Goal: Information Seeking & Learning: Learn about a topic

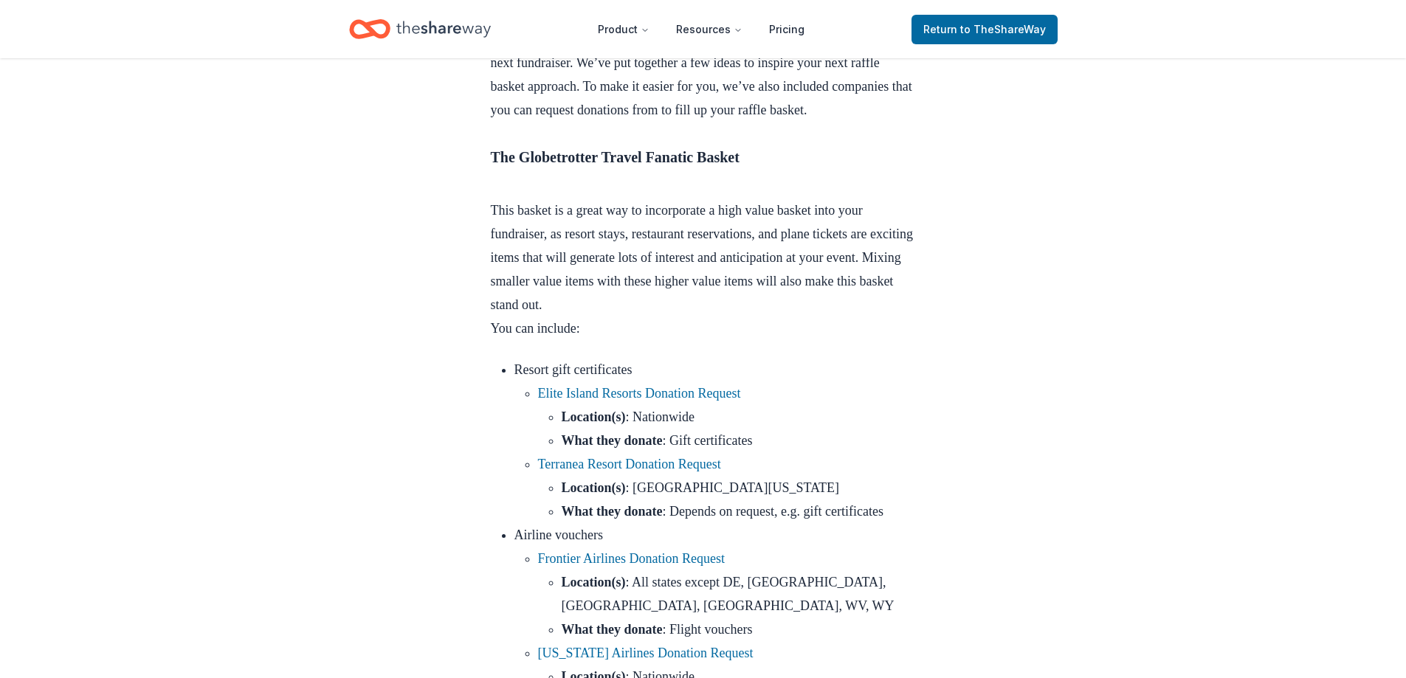
scroll to position [517, 0]
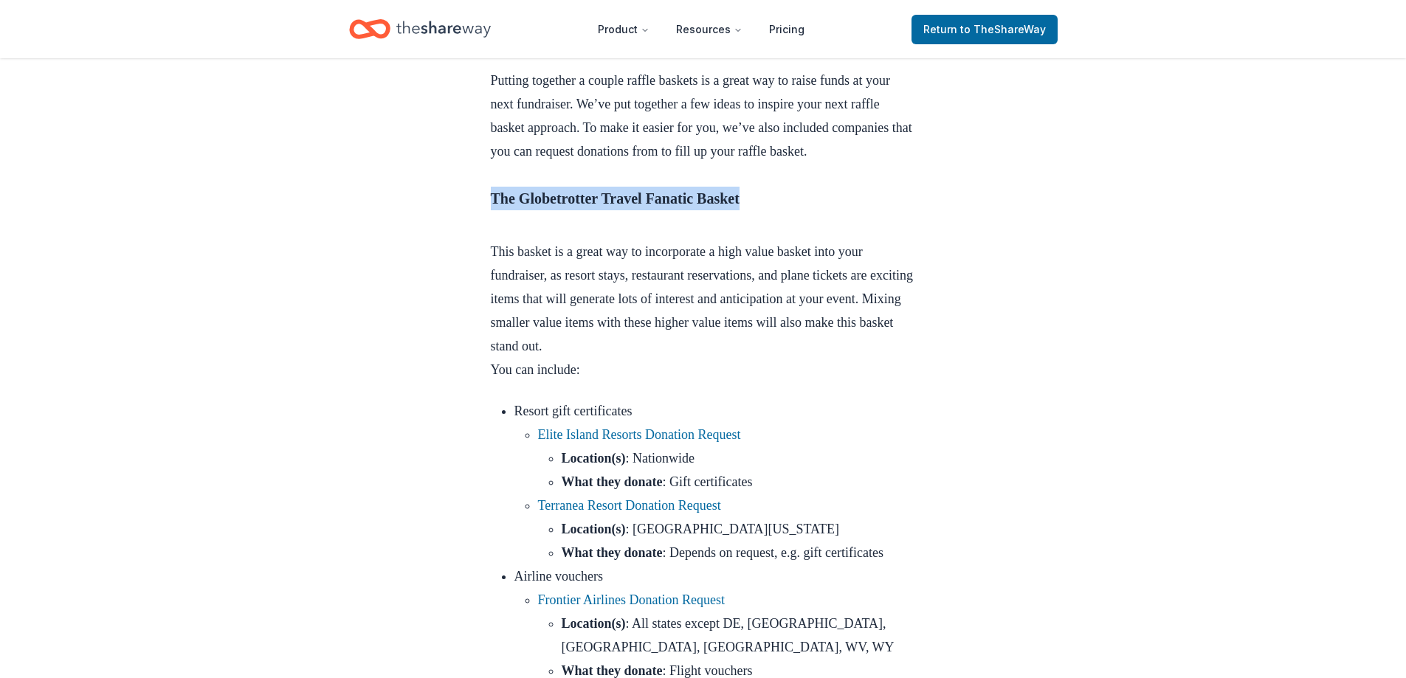
drag, startPoint x: 792, startPoint y: 247, endPoint x: 450, endPoint y: 244, distance: 341.7
copy h3 "The Globetrotter Travel Fanatic Basket"
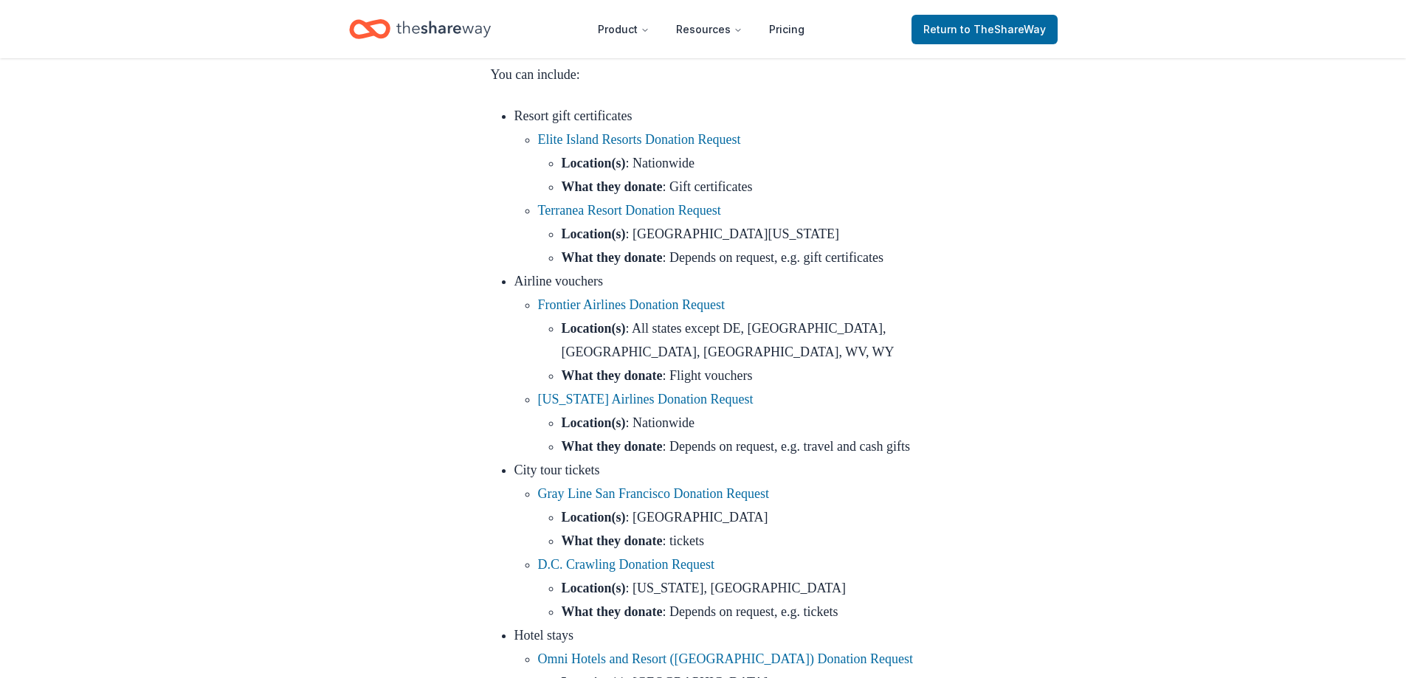
scroll to position [886, 0]
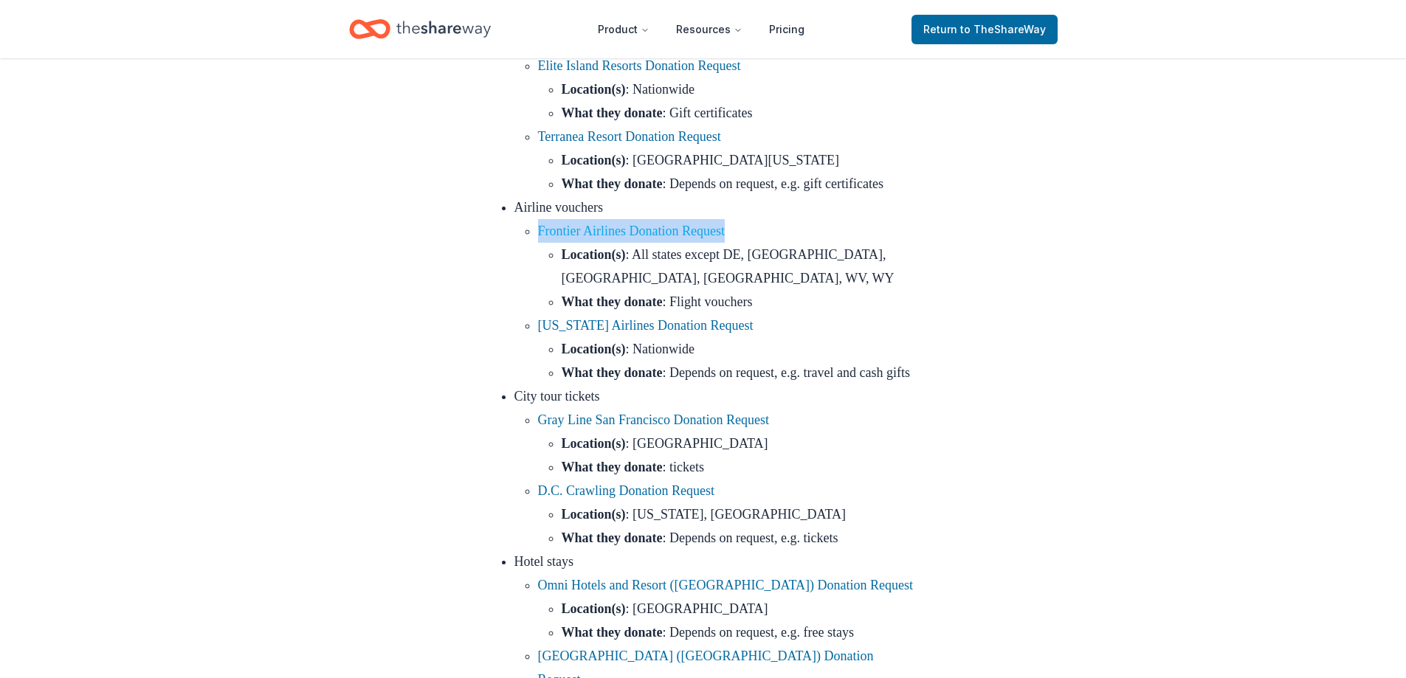
drag, startPoint x: 781, startPoint y: 304, endPoint x: 744, endPoint y: 300, distance: 37.1
click at [744, 300] on li "Frontier Airlines Donation Request Location(s) : All states except DE, KS, MS, …" at bounding box center [727, 266] width 378 height 94
copy link "Frontier Airlines Donation Request"
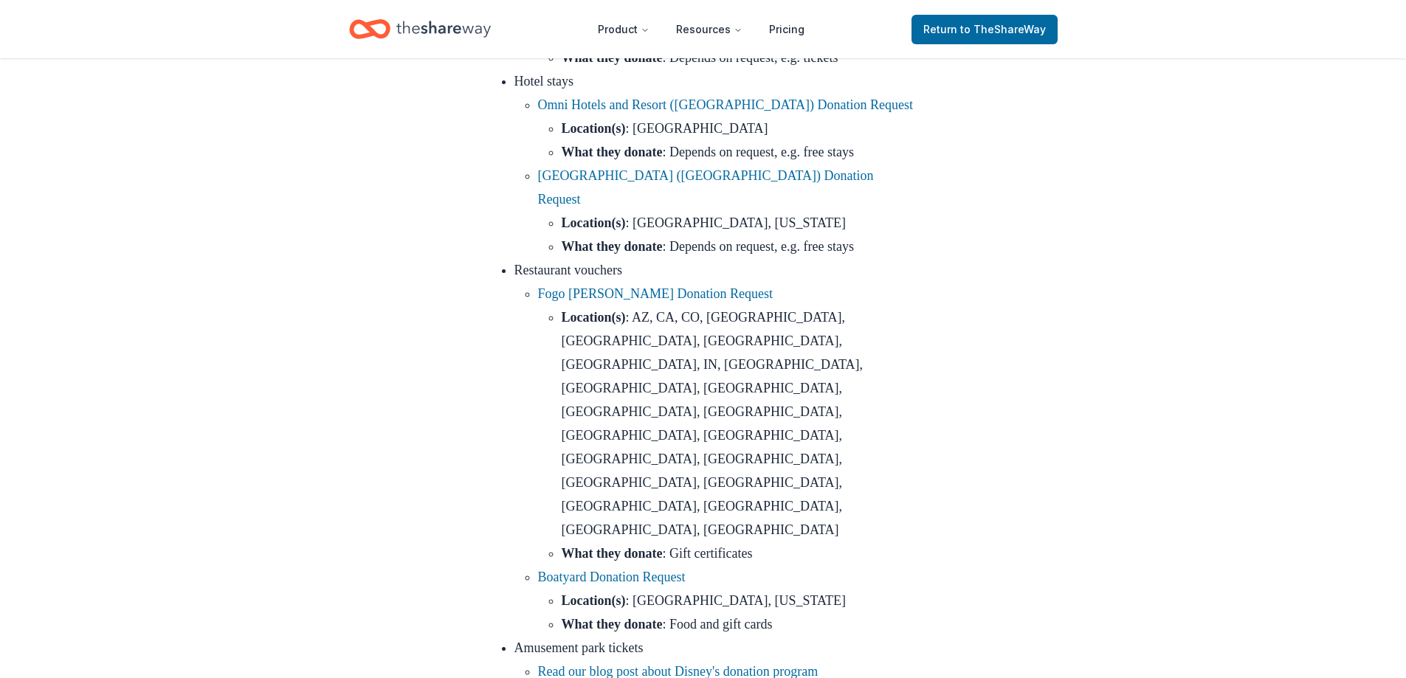
scroll to position [1402, 0]
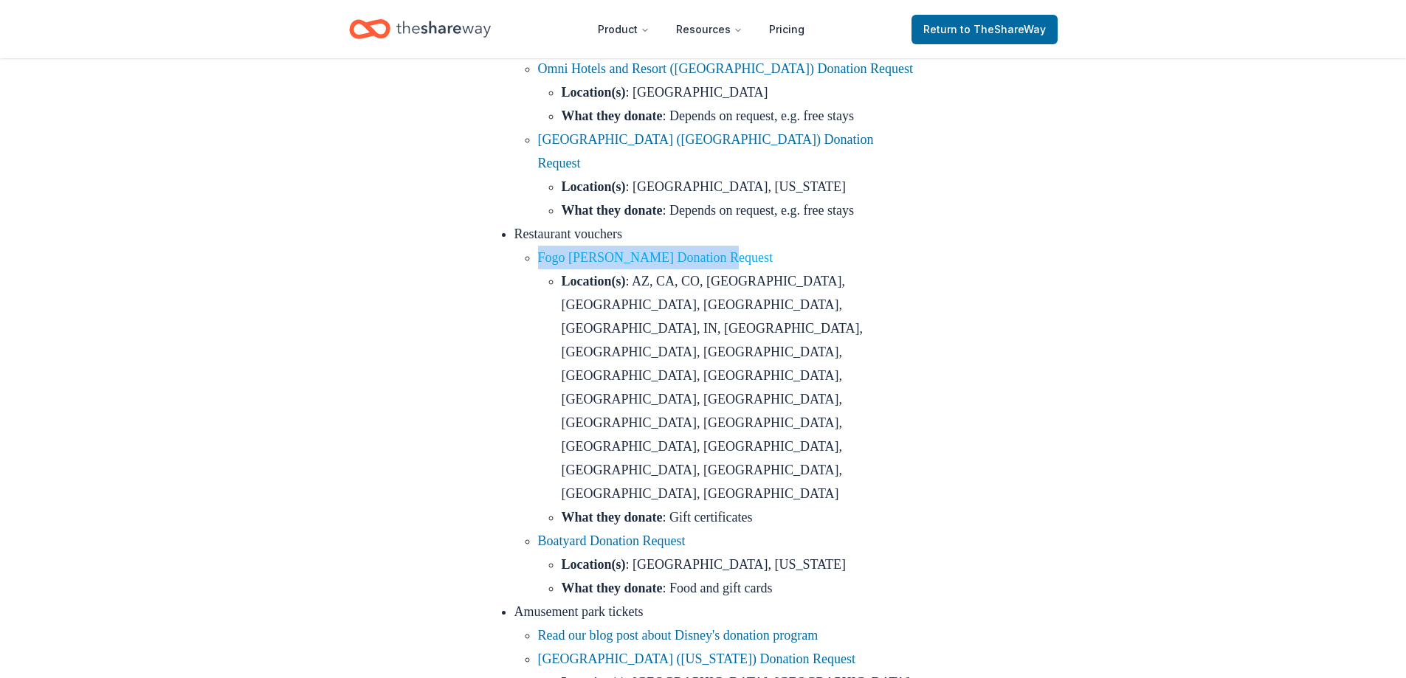
drag, startPoint x: 740, startPoint y: 303, endPoint x: 726, endPoint y: 305, distance: 14.1
click at [726, 305] on li "Fogo de Chao Donation Request Location(s) : AZ, CA, CO, DC, FL, GA, IL, IN, LA,…" at bounding box center [727, 387] width 378 height 283
copy link "Fogo de Chao Donation Request"
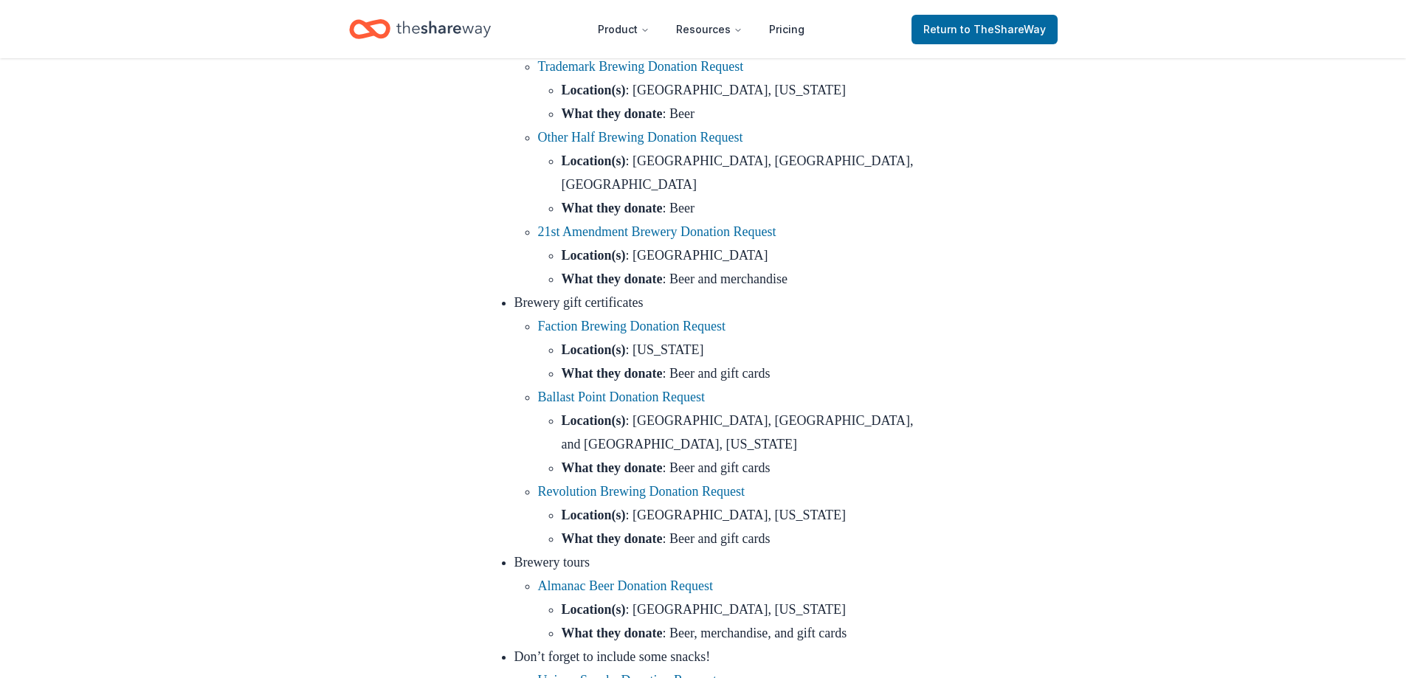
scroll to position [4724, 0]
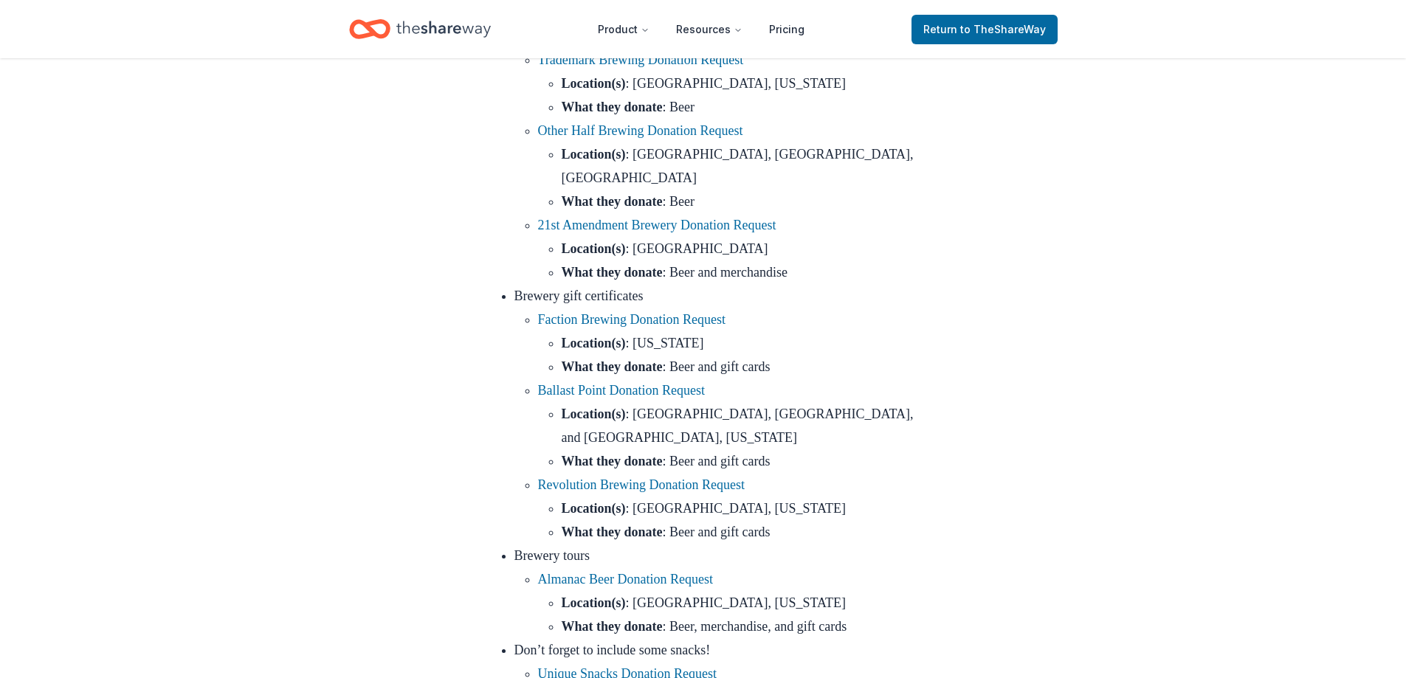
drag, startPoint x: 751, startPoint y: 175, endPoint x: 730, endPoint y: 178, distance: 21.6
copy link "Hormel Foods Donation Request"
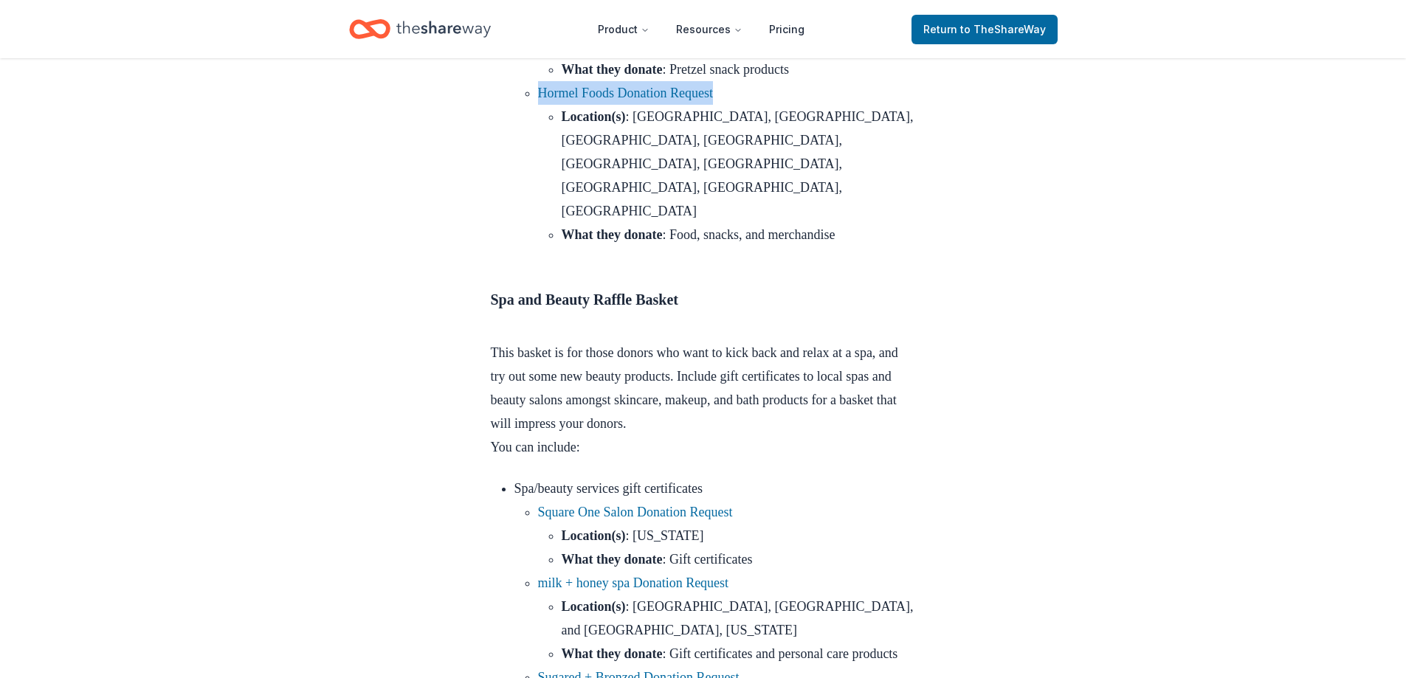
scroll to position [5388, 0]
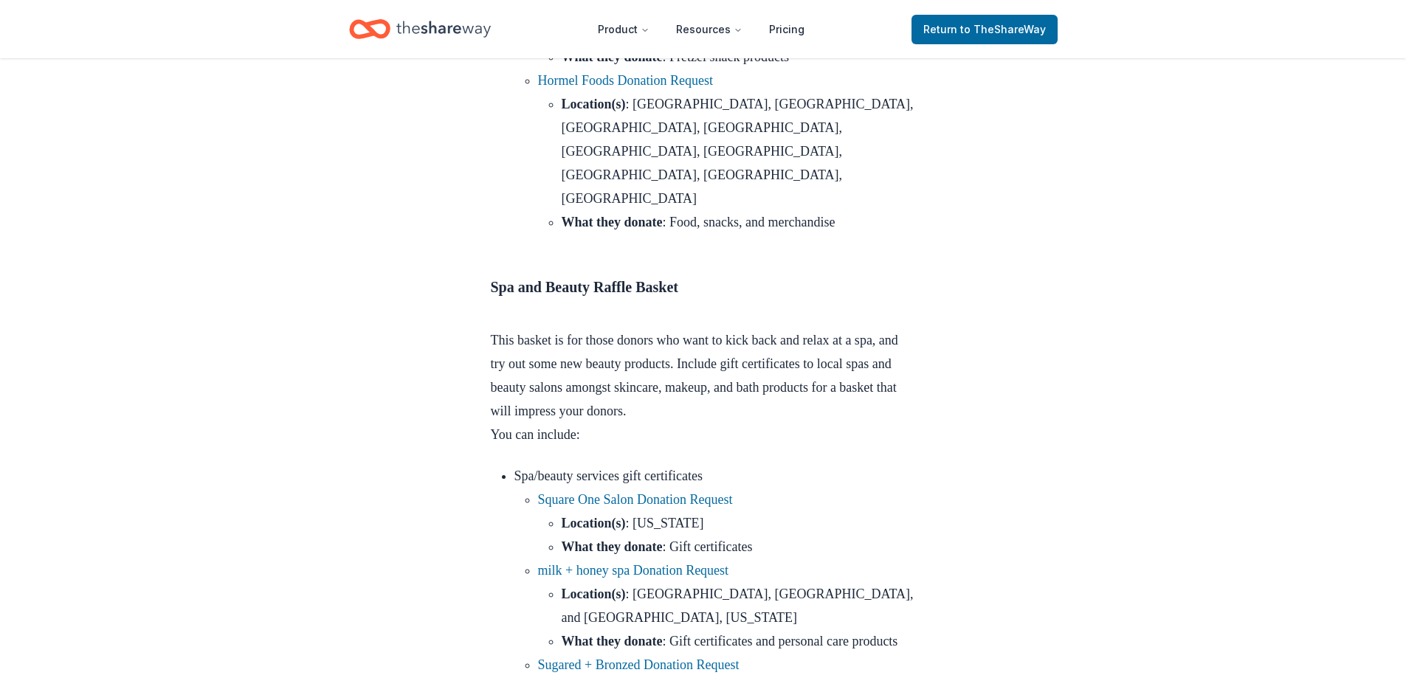
drag, startPoint x: 799, startPoint y: 285, endPoint x: 791, endPoint y: 286, distance: 7.5
copy link "Laura Mercier Cosmetics Donation Request"
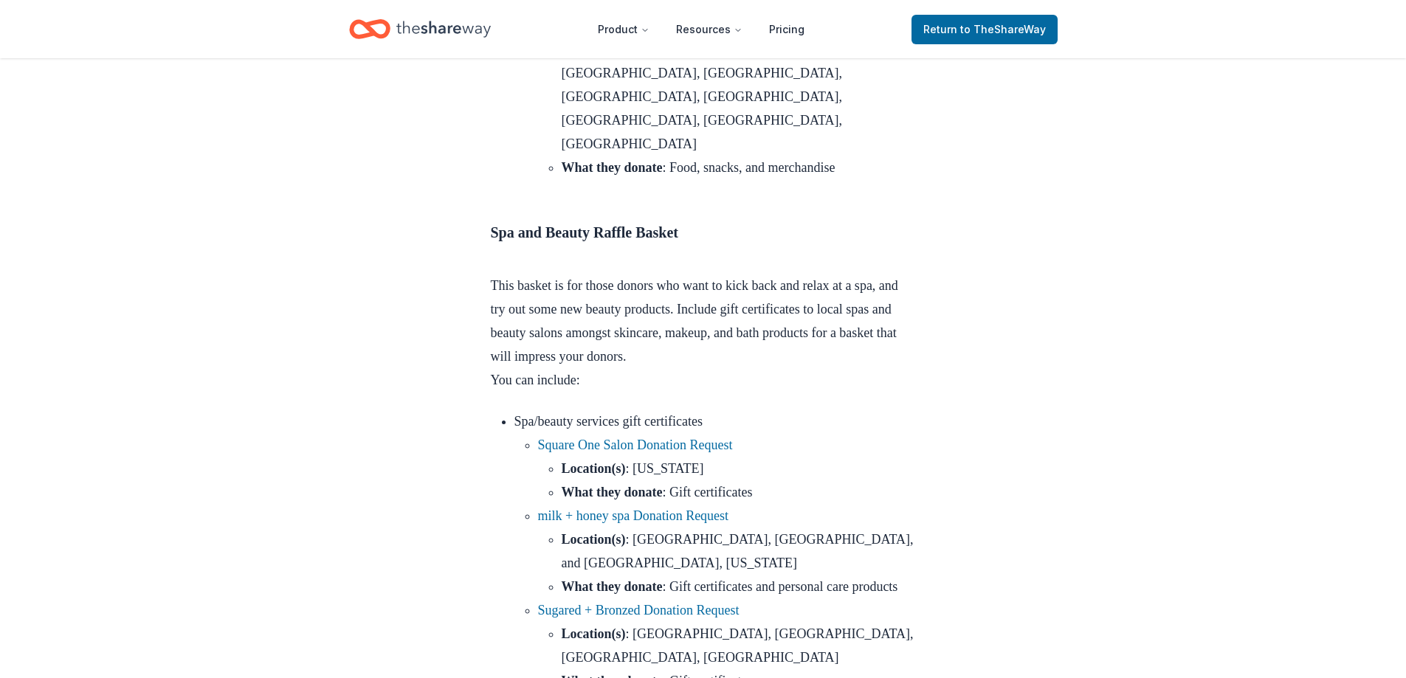
scroll to position [5536, 0]
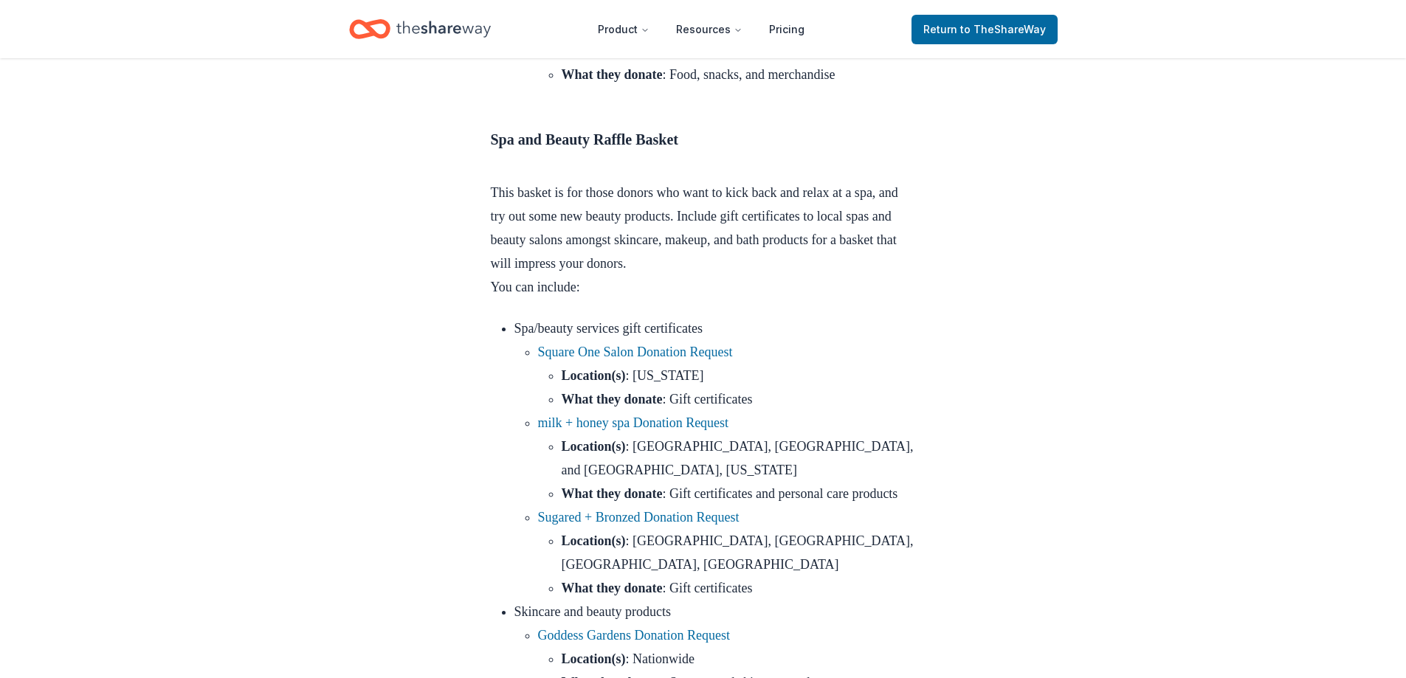
drag, startPoint x: 714, startPoint y: 208, endPoint x: 687, endPoint y: 210, distance: 27.3
copy link "Revlon Donation Request"
drag, startPoint x: 793, startPoint y: 303, endPoint x: 778, endPoint y: 308, distance: 15.6
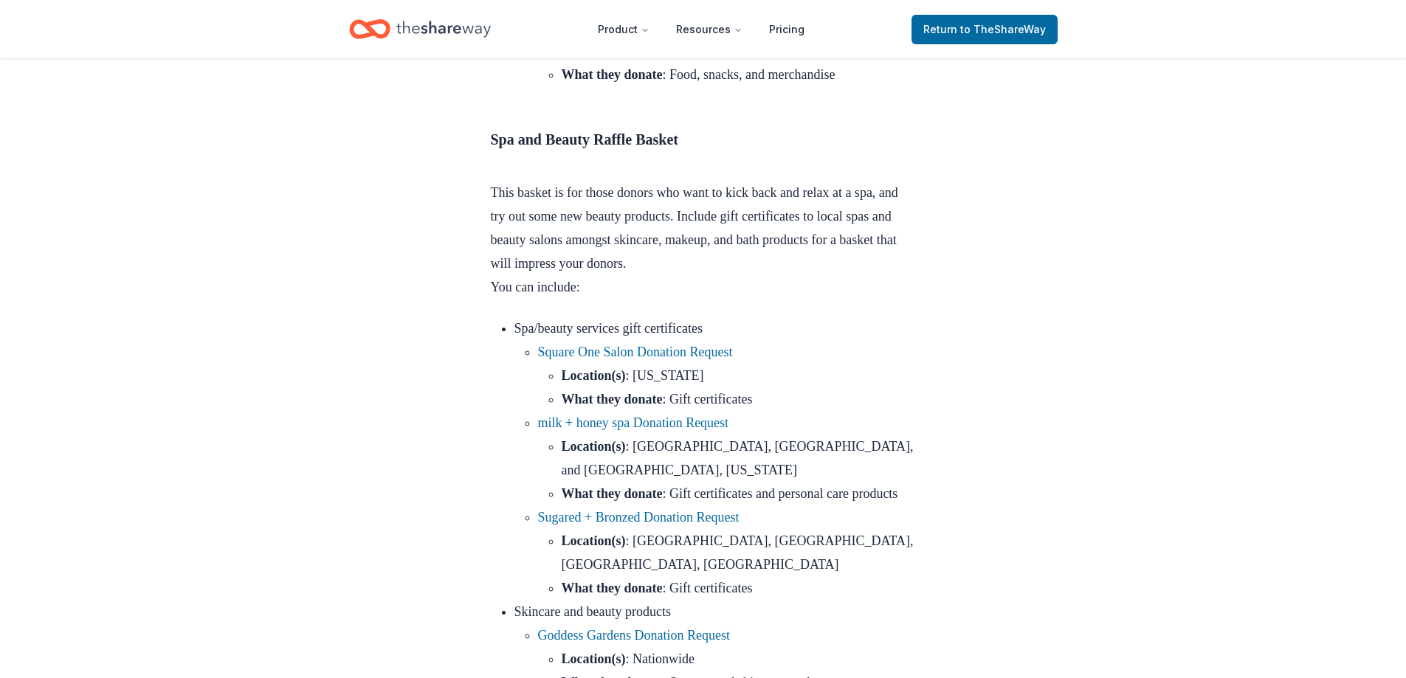
copy link "Rinse Bath & Body Co. Donation Request"
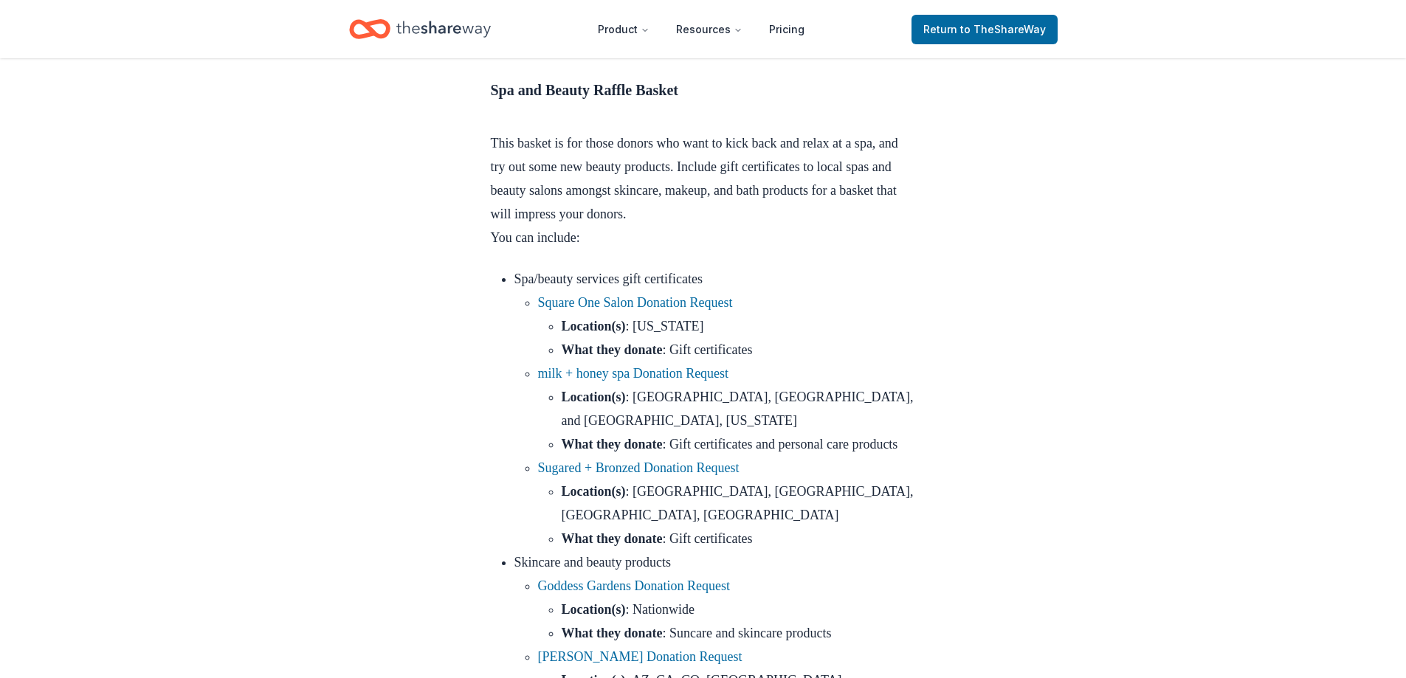
scroll to position [5610, 0]
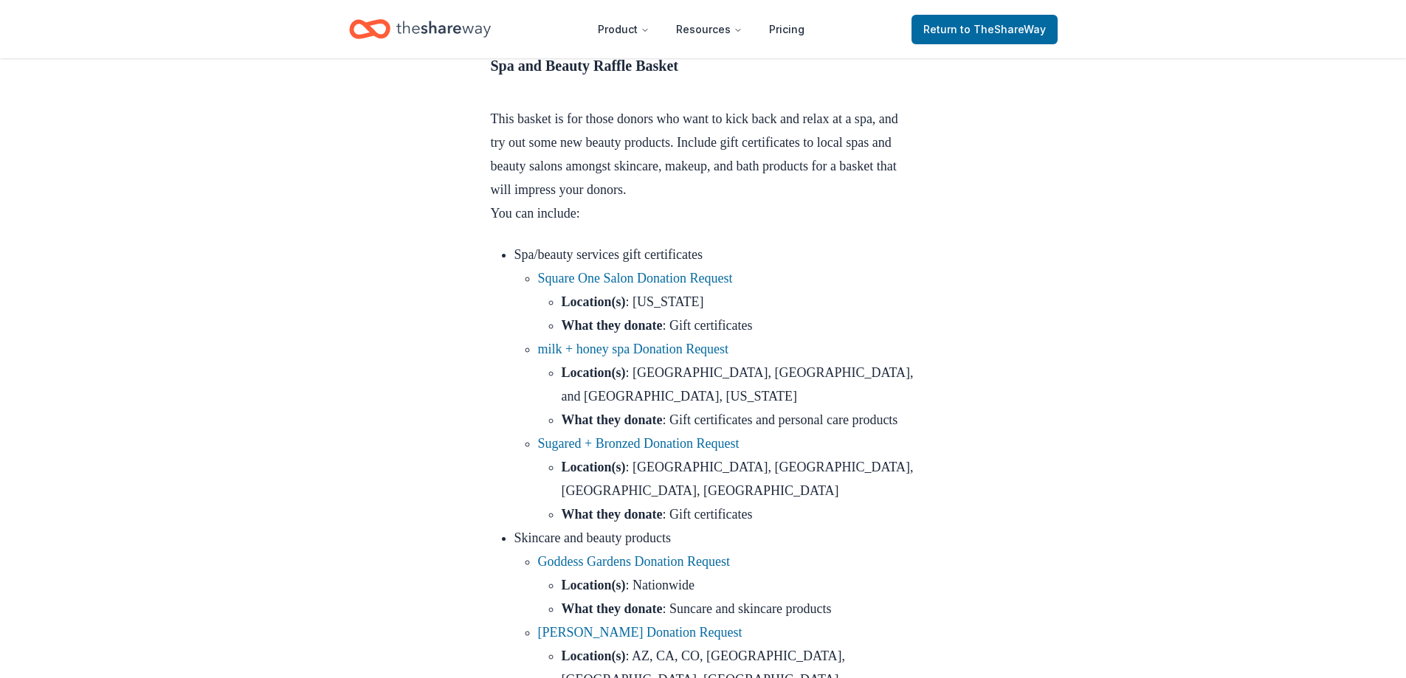
drag, startPoint x: 782, startPoint y: 309, endPoint x: 760, endPoint y: 303, distance: 22.2
copy link "Bath & Body Works Donation Request"
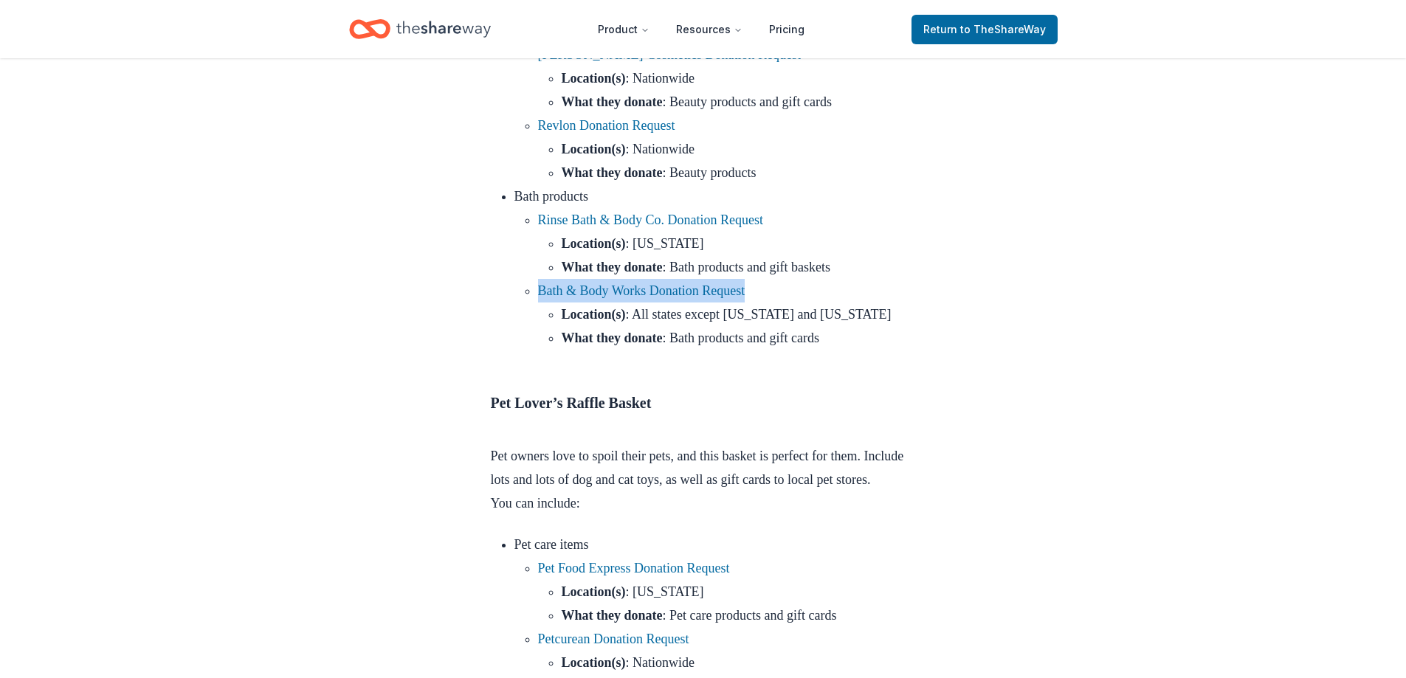
scroll to position [6495, 0]
drag, startPoint x: 736, startPoint y: 297, endPoint x: 723, endPoint y: 303, distance: 14.5
copy link "GCI Outdoor Donation Request"
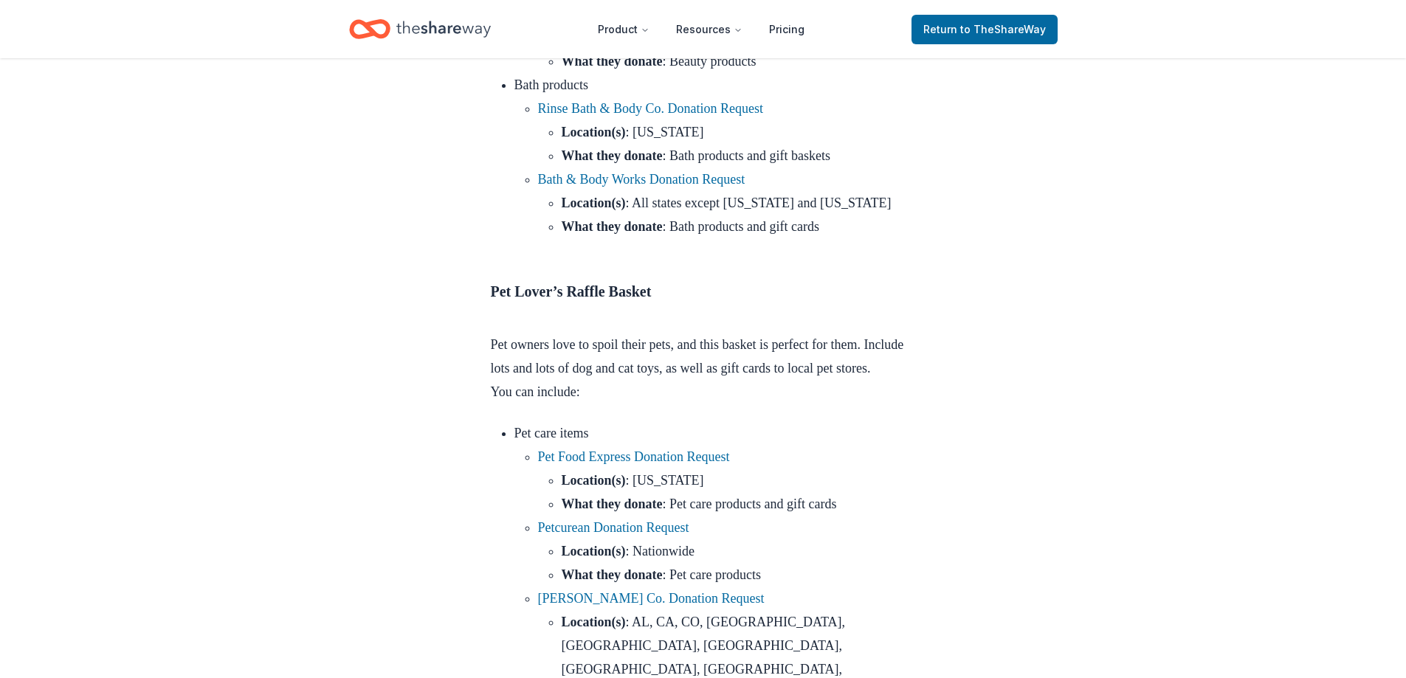
scroll to position [6643, 0]
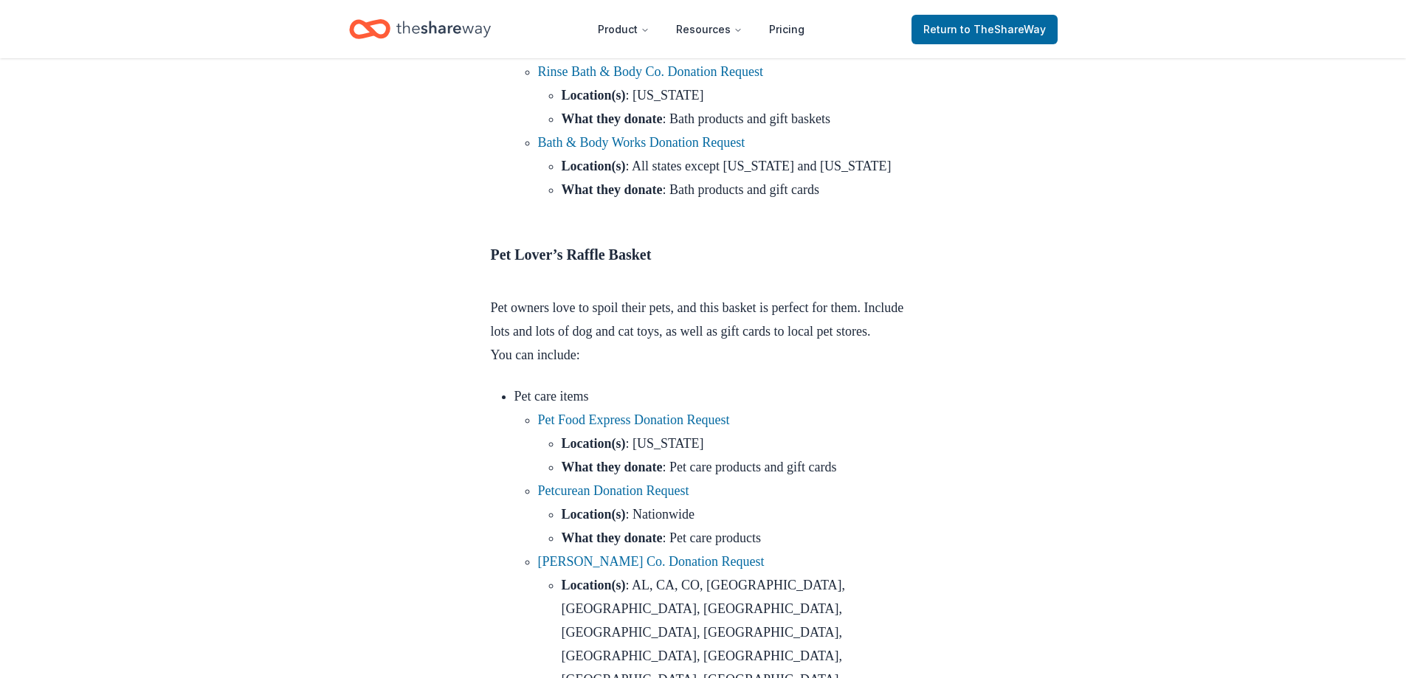
drag, startPoint x: 816, startPoint y: 345, endPoint x: 783, endPoint y: 342, distance: 33.3
copy link "Working Person's Store Donation Request"
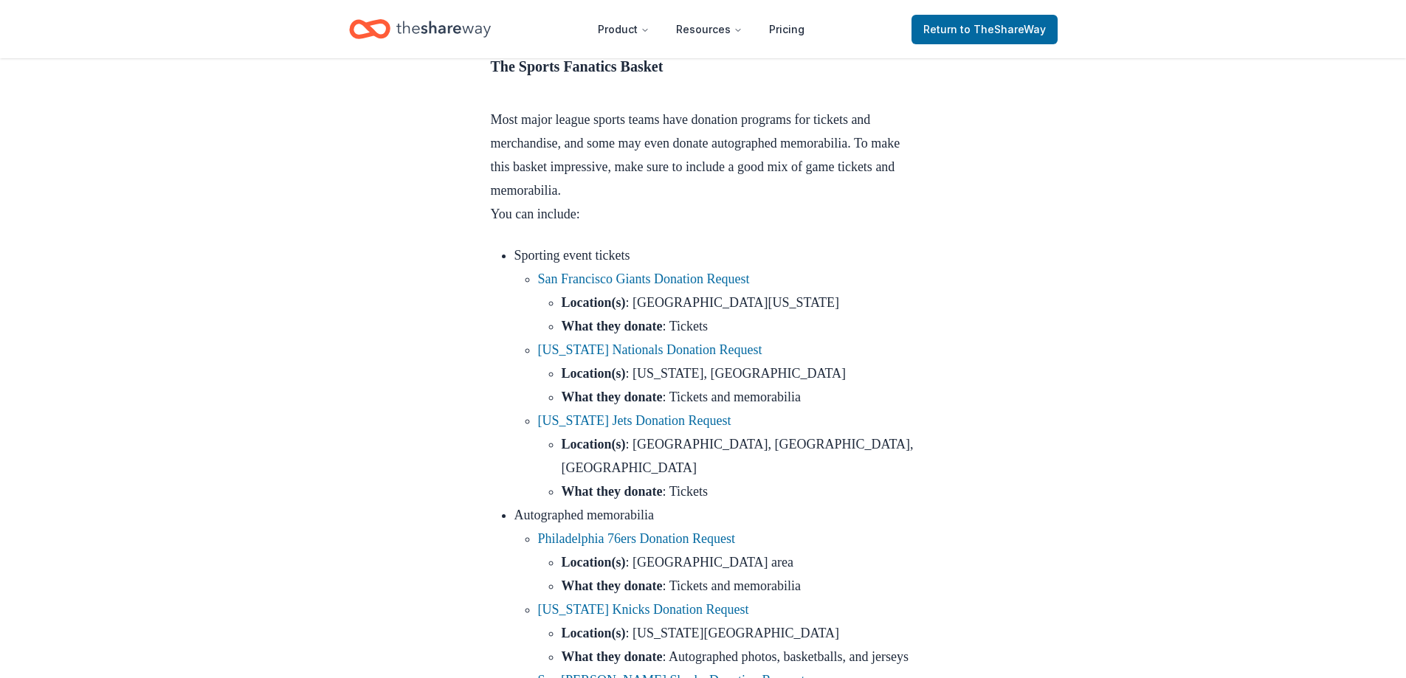
scroll to position [8340, 0]
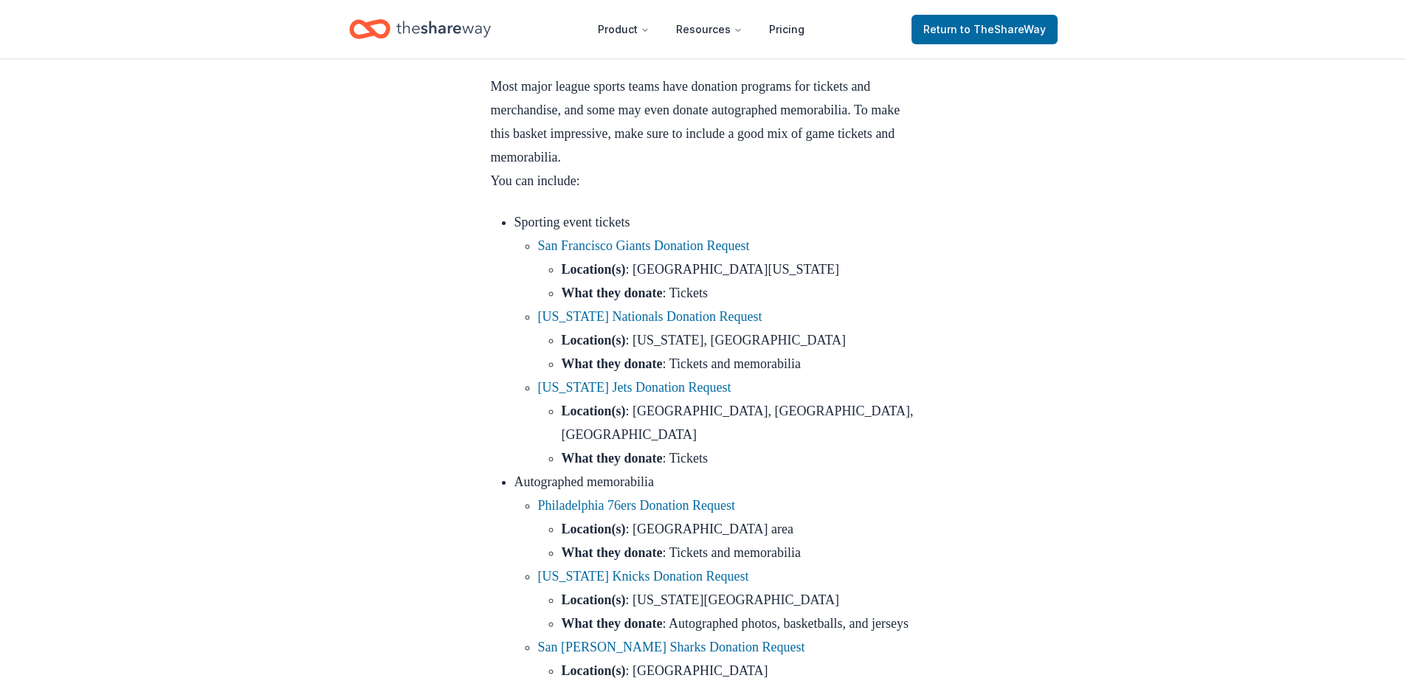
drag, startPoint x: 733, startPoint y: 242, endPoint x: 716, endPoint y: 239, distance: 17.2
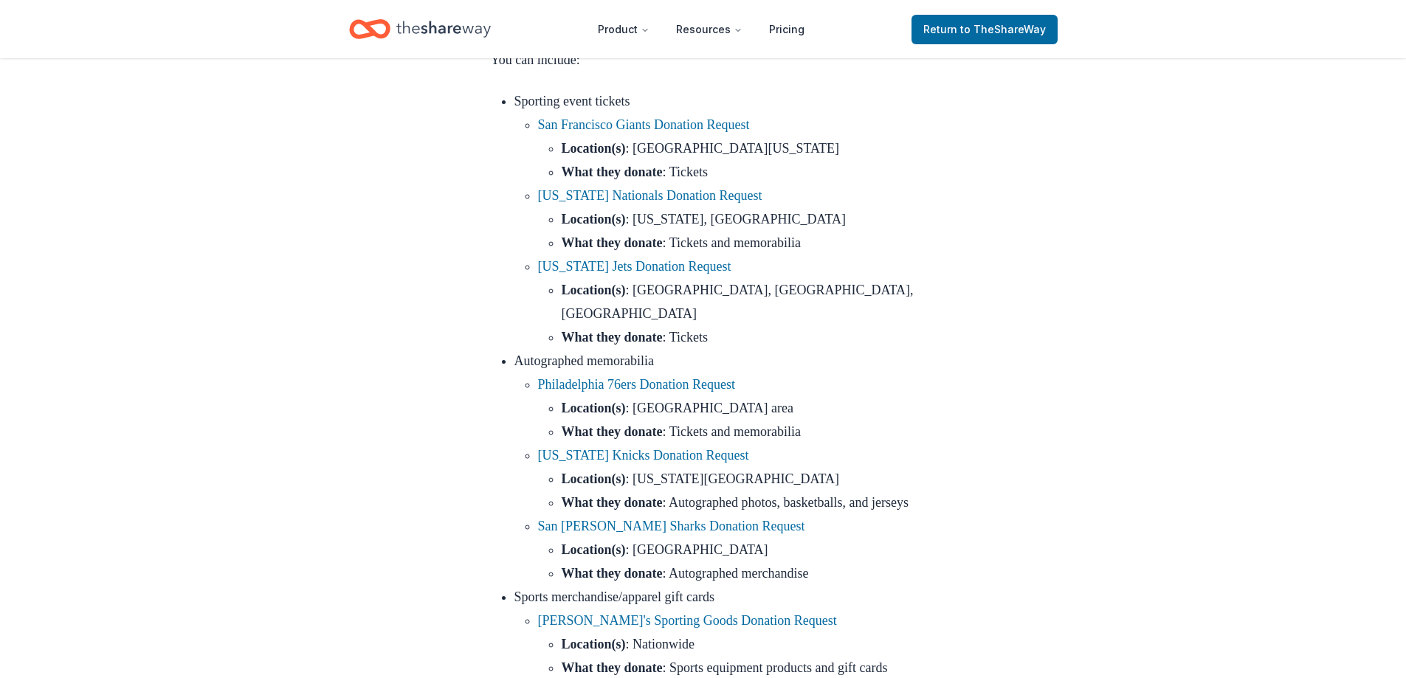
scroll to position [8488, 0]
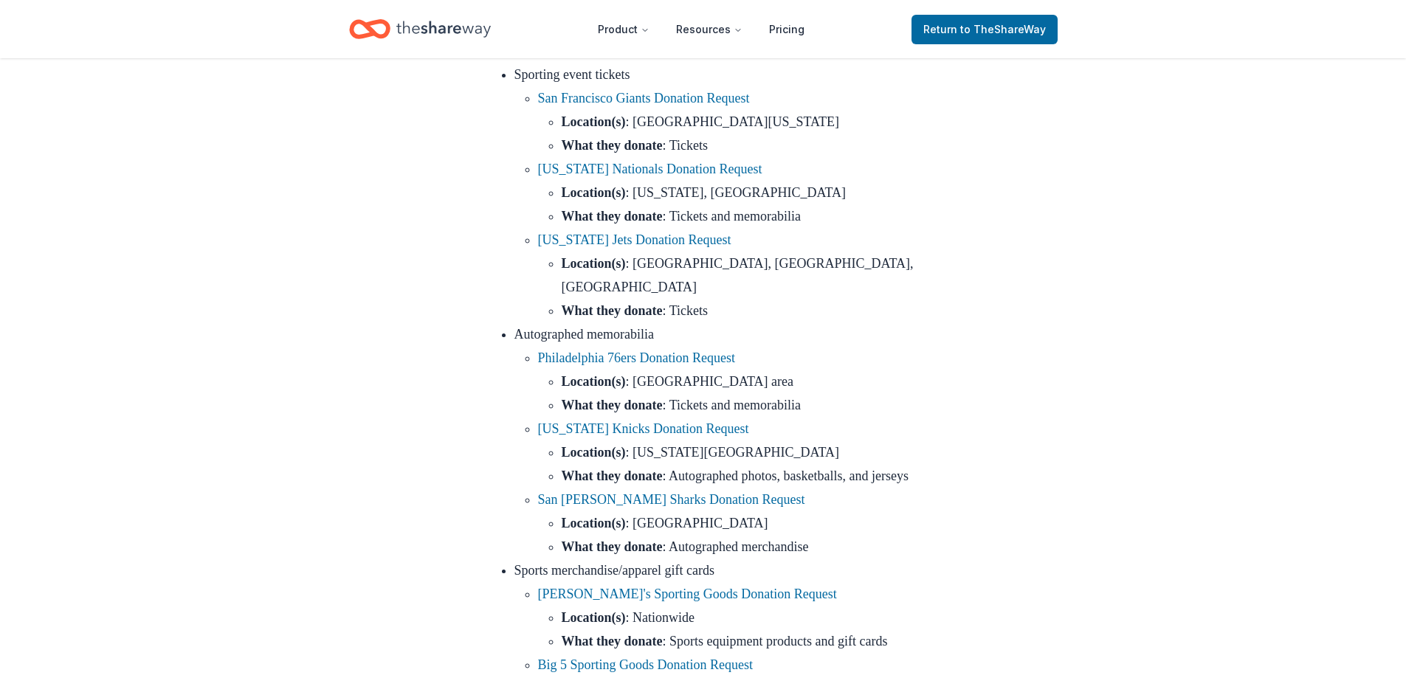
drag, startPoint x: 748, startPoint y: 259, endPoint x: 722, endPoint y: 256, distance: 26.0
drag, startPoint x: 729, startPoint y: 256, endPoint x: 720, endPoint y: 258, distance: 9.7
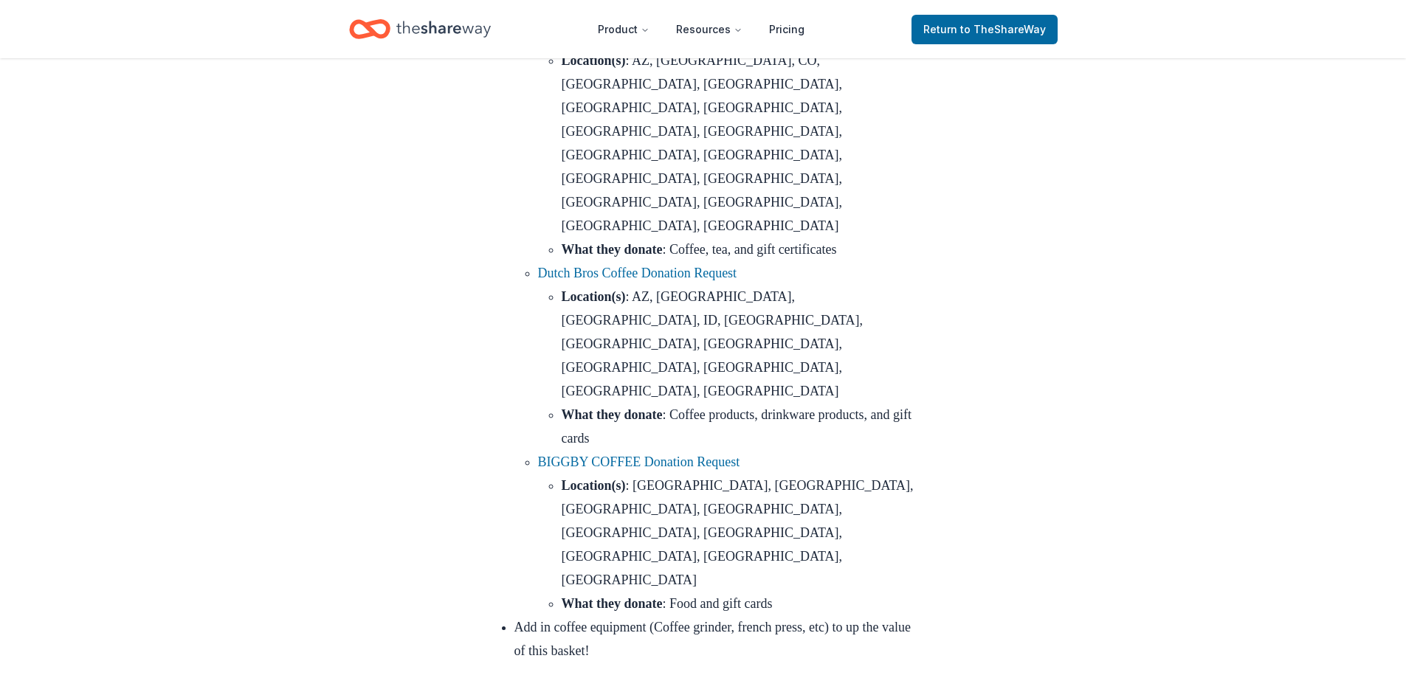
scroll to position [9890, 0]
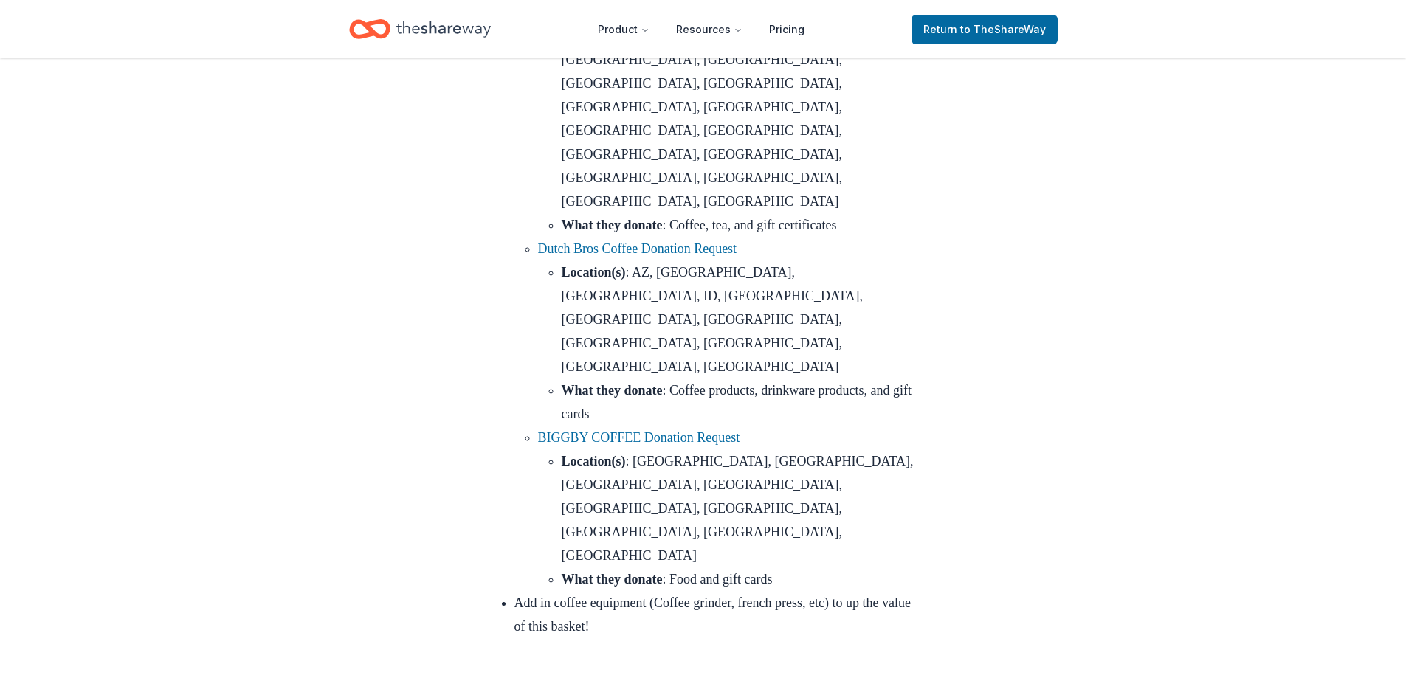
drag, startPoint x: 694, startPoint y: 304, endPoint x: 540, endPoint y: 314, distance: 154.6
drag, startPoint x: 705, startPoint y: 264, endPoint x: 540, endPoint y: 265, distance: 164.6
drag, startPoint x: 706, startPoint y: 210, endPoint x: 540, endPoint y: 220, distance: 166.4
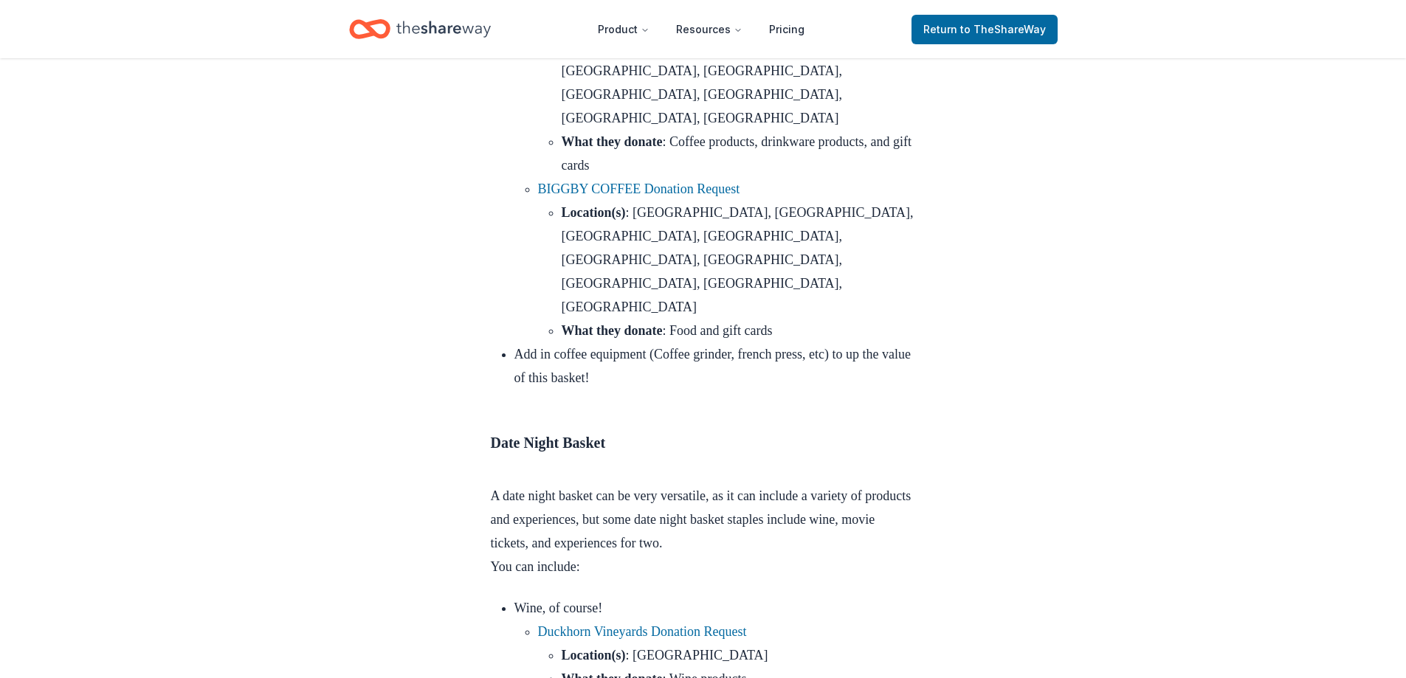
scroll to position [10186, 0]
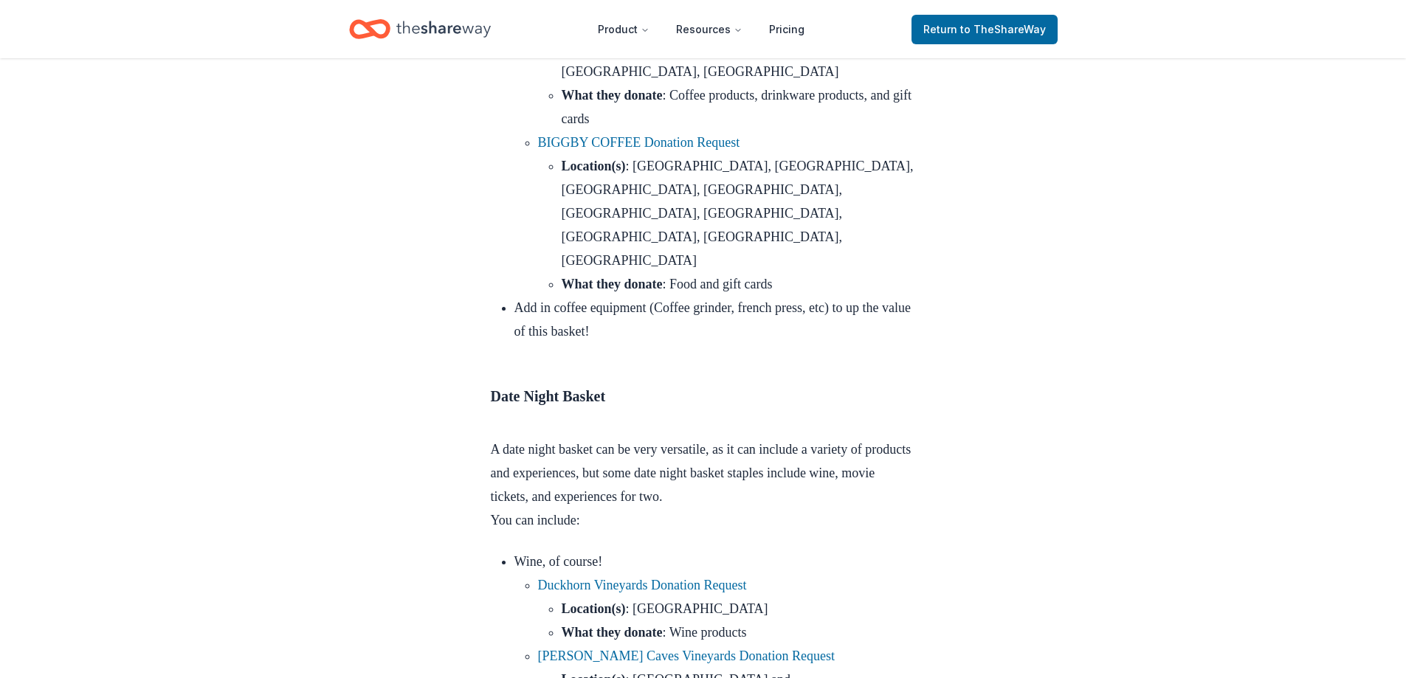
drag, startPoint x: 706, startPoint y: 283, endPoint x: 520, endPoint y: 287, distance: 186.8
drag, startPoint x: 706, startPoint y: 354, endPoint x: 517, endPoint y: 362, distance: 188.4
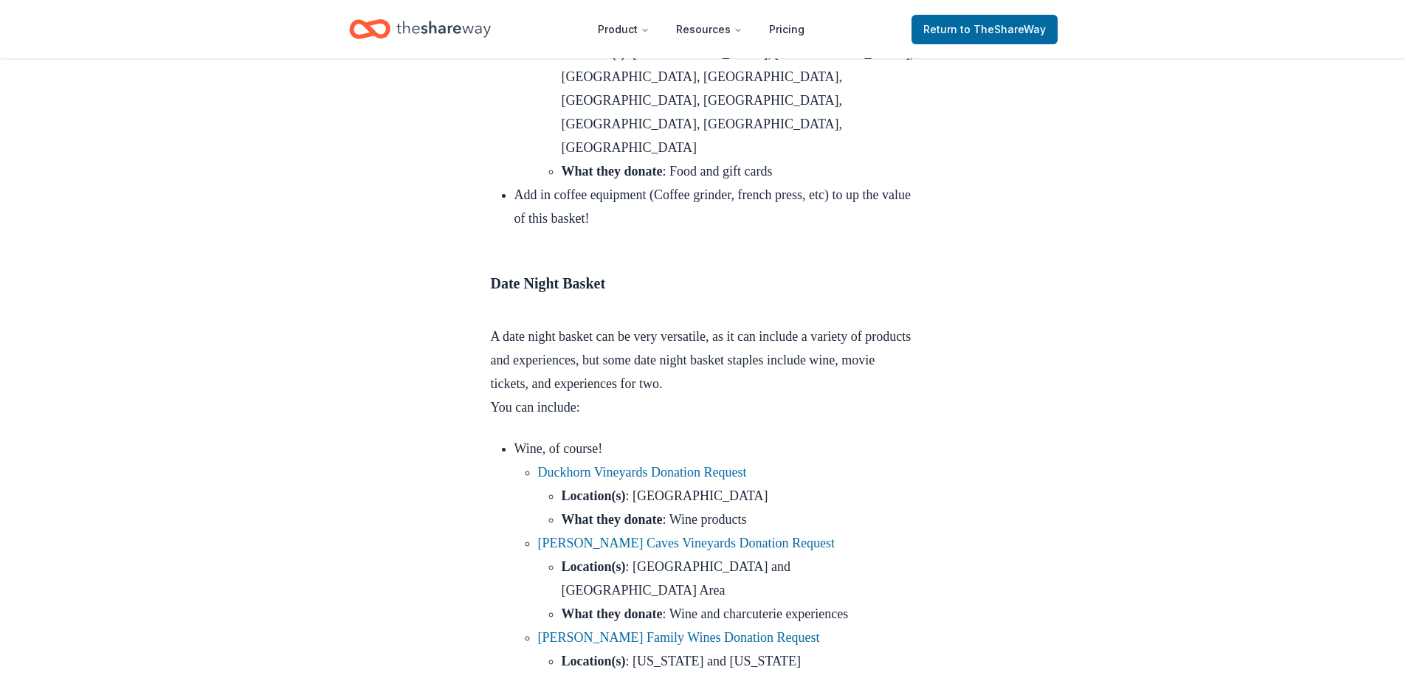
scroll to position [10333, 0]
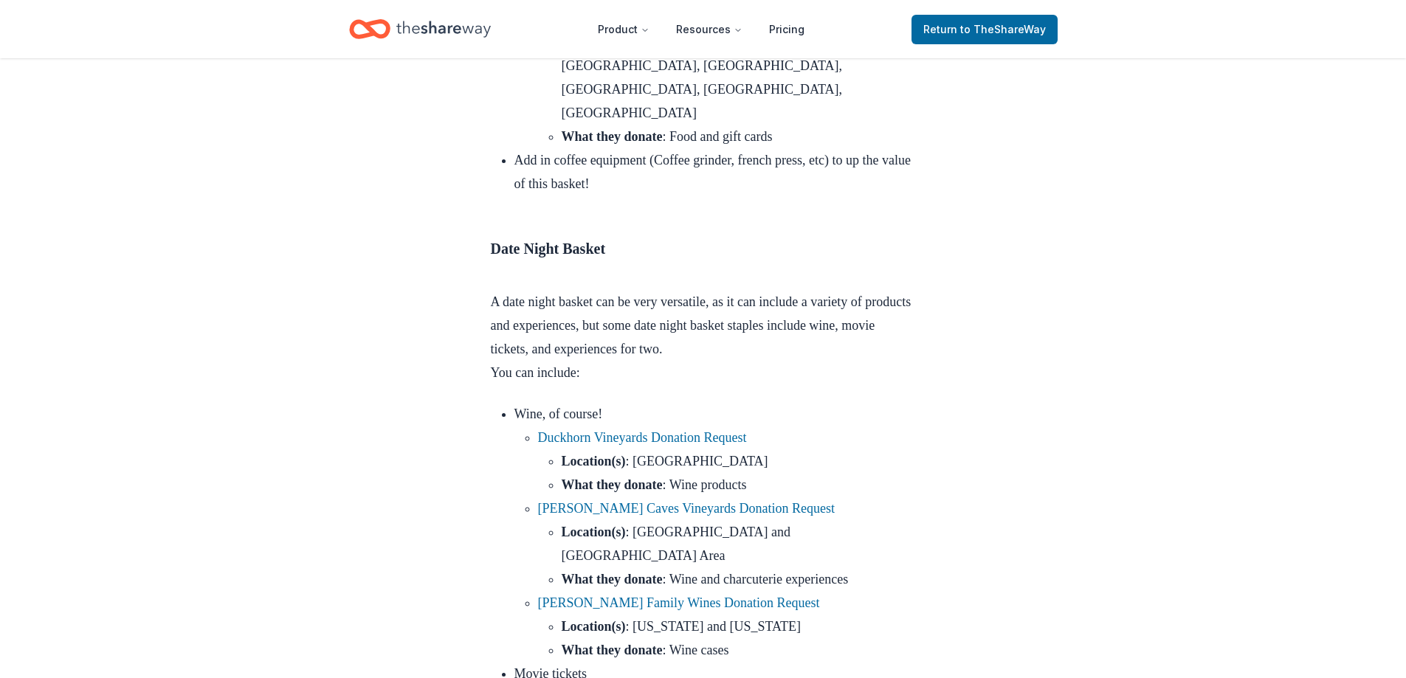
drag, startPoint x: 686, startPoint y: 232, endPoint x: 514, endPoint y: 237, distance: 171.3
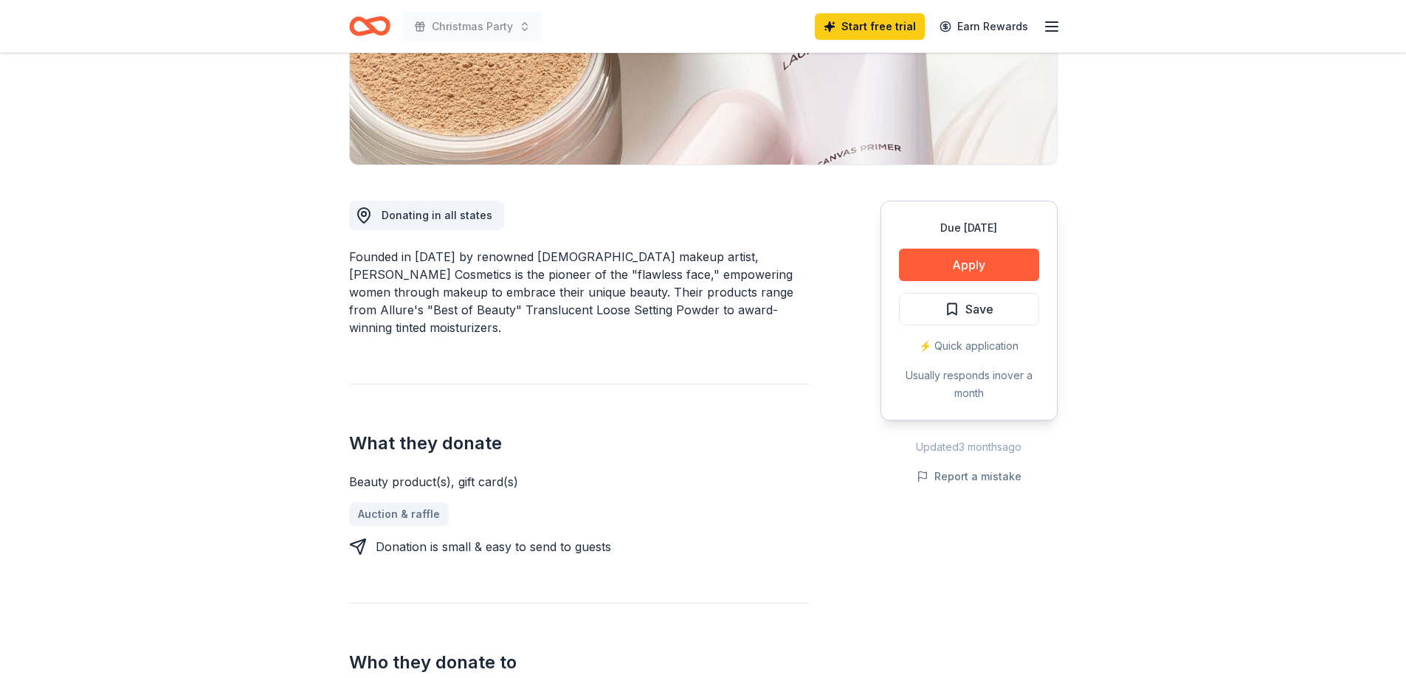
scroll to position [369, 0]
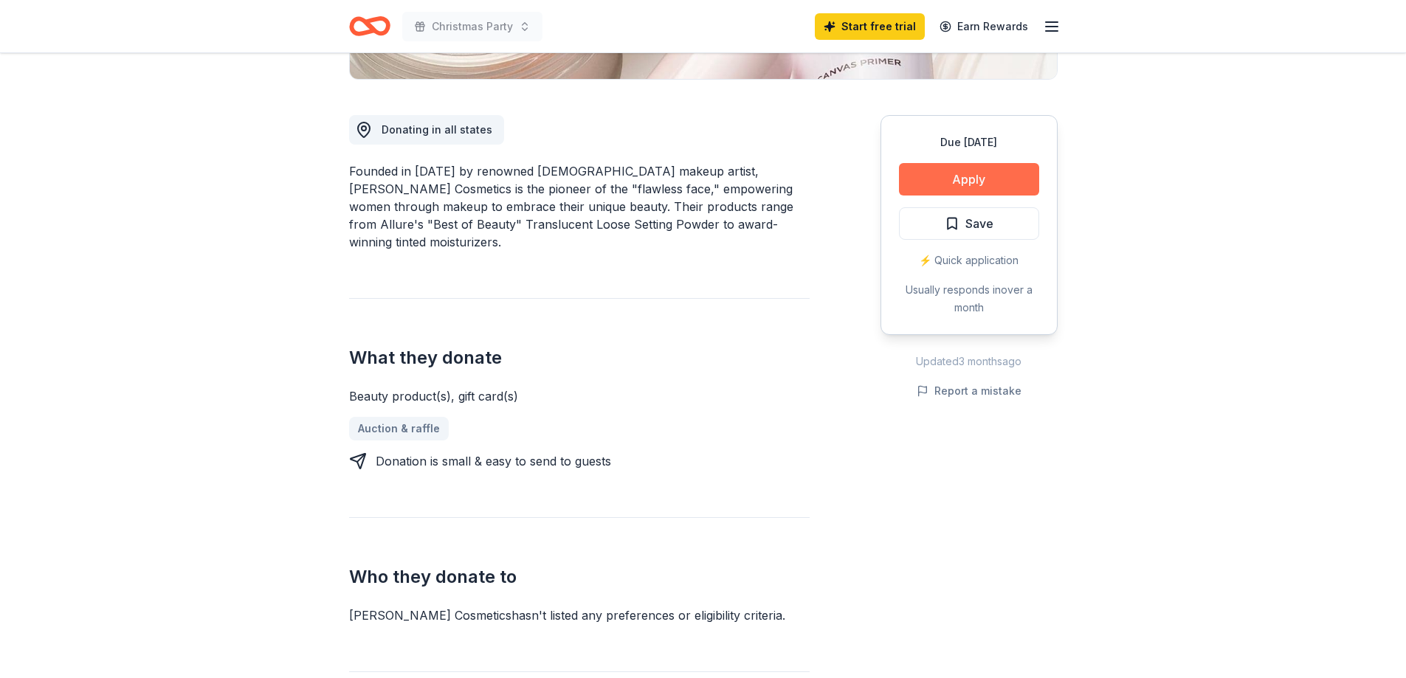
click at [934, 193] on button "Apply" at bounding box center [969, 179] width 140 height 32
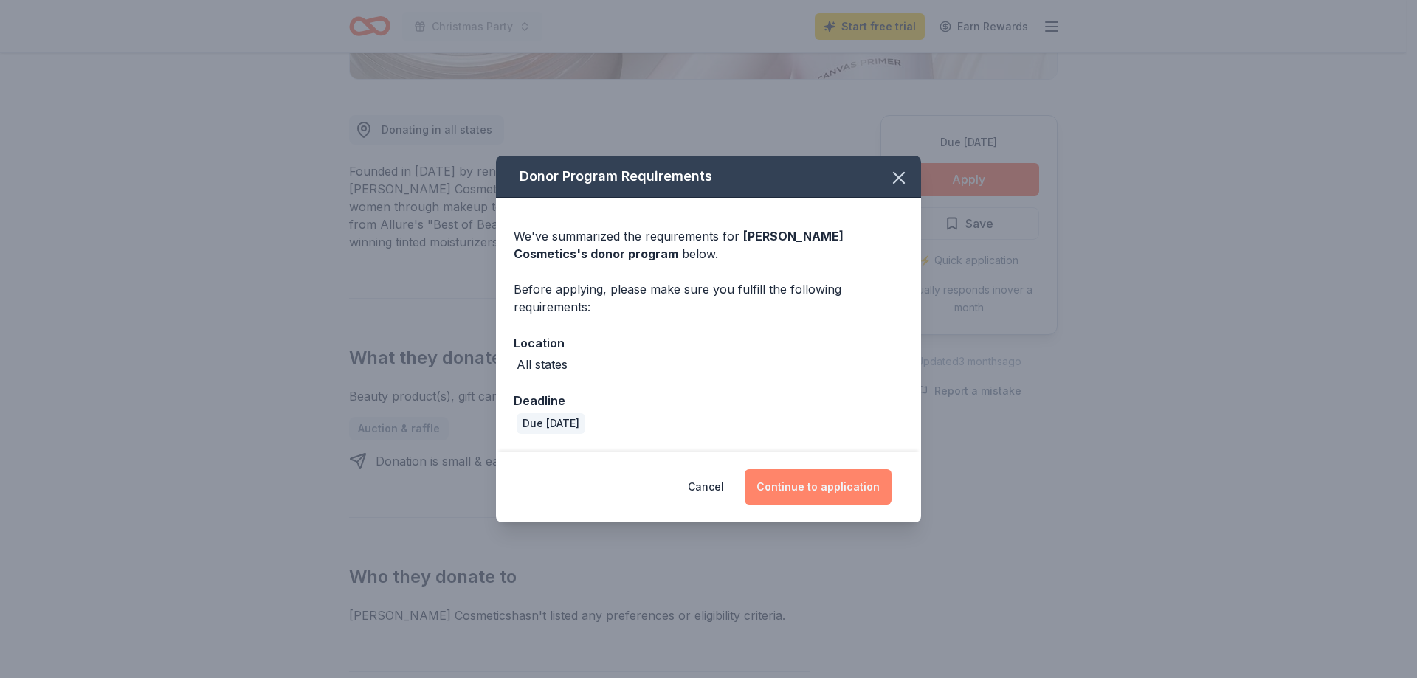
click at [792, 494] on button "Continue to application" at bounding box center [818, 486] width 147 height 35
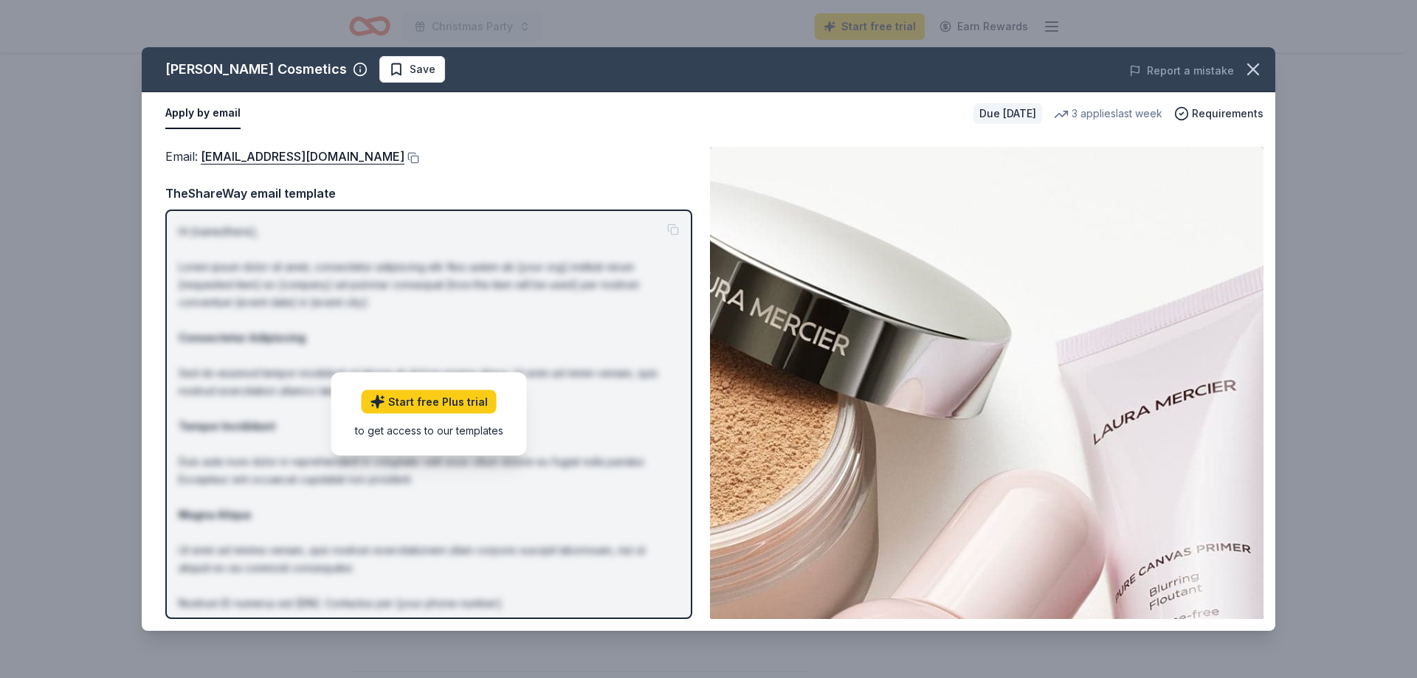
drag, startPoint x: 1250, startPoint y: 68, endPoint x: 1194, endPoint y: 58, distance: 56.9
click at [1250, 68] on icon "button" at bounding box center [1253, 69] width 21 height 21
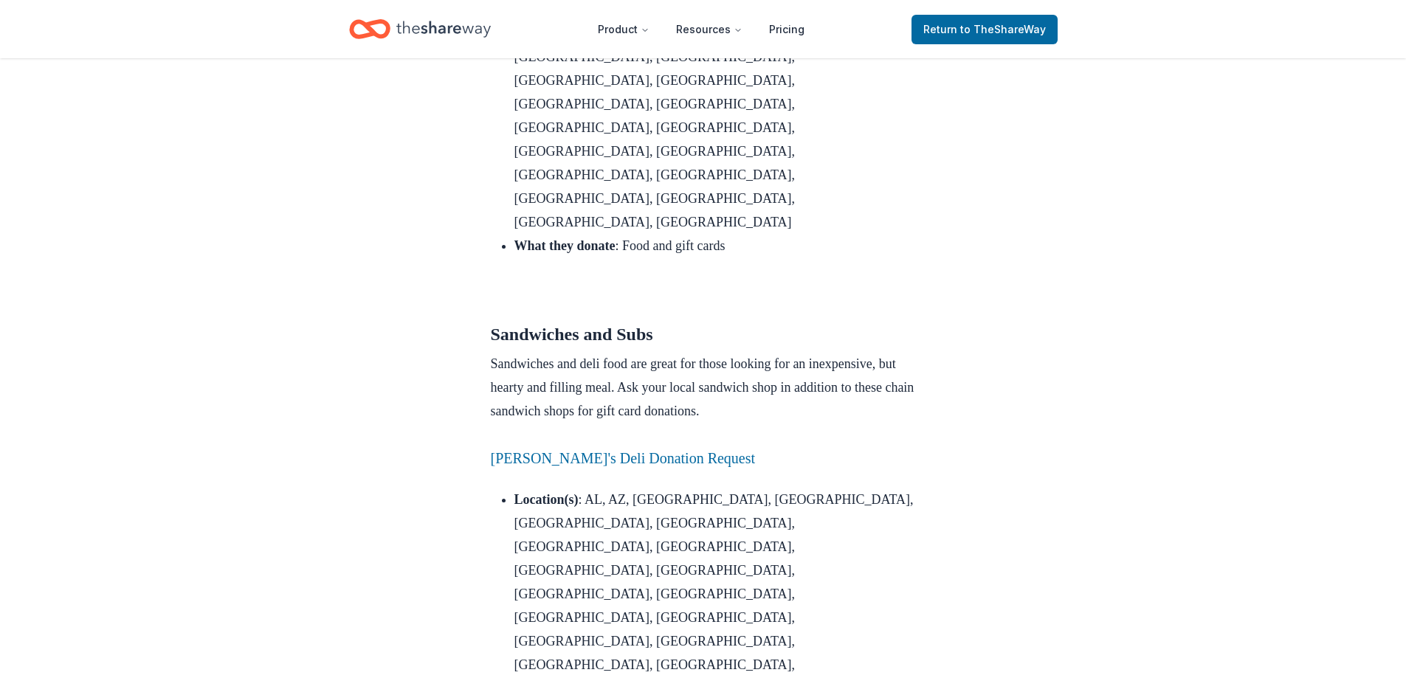
scroll to position [2214, 0]
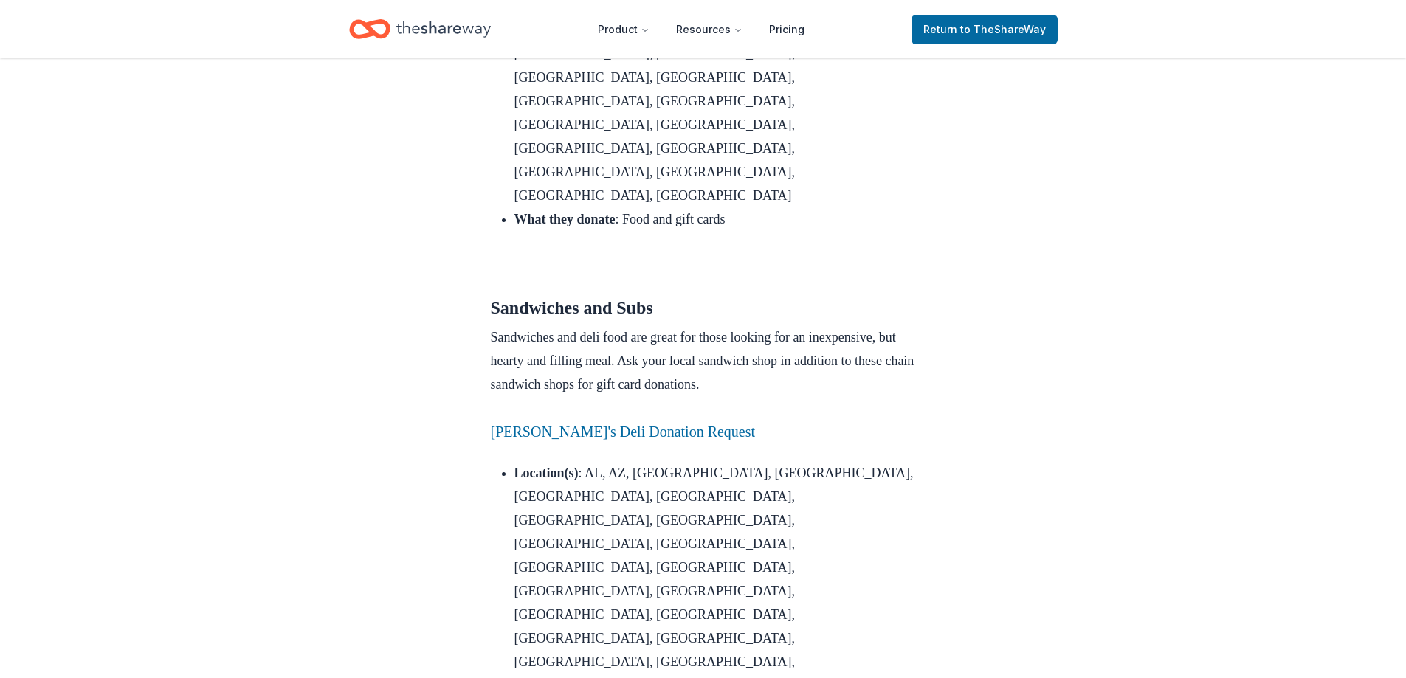
drag, startPoint x: 698, startPoint y: 339, endPoint x: 543, endPoint y: 342, distance: 154.3
copy link "Blimpie Donation Request"
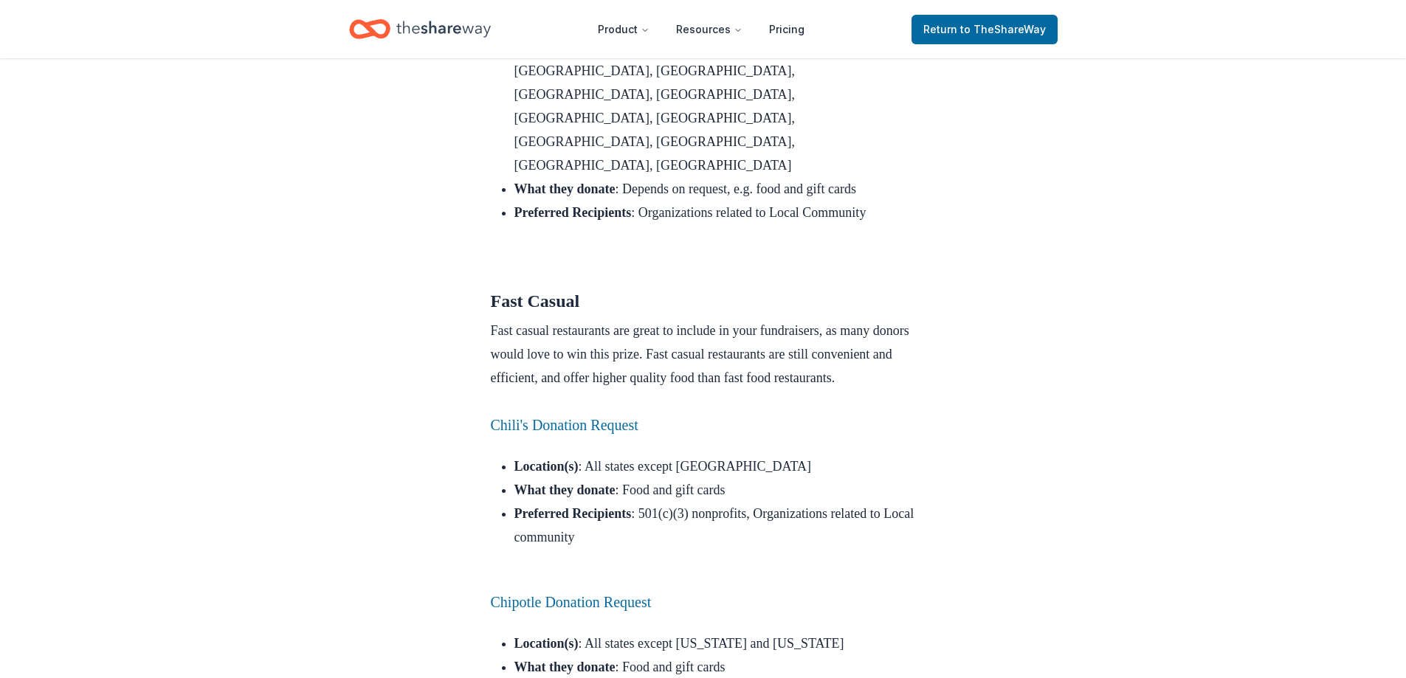
scroll to position [3469, 0]
drag, startPoint x: 698, startPoint y: 213, endPoint x: 491, endPoint y: 207, distance: 207.5
copy link "Benihana Donation Request"
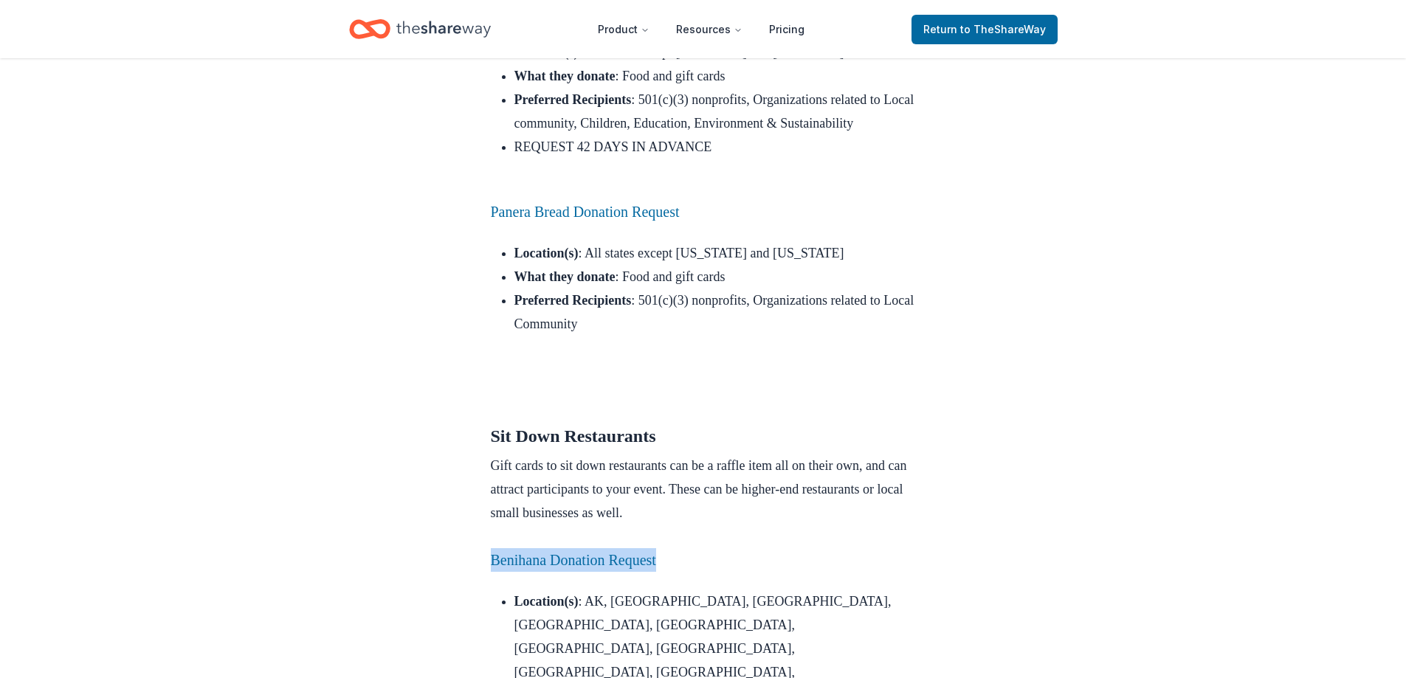
scroll to position [4060, 0]
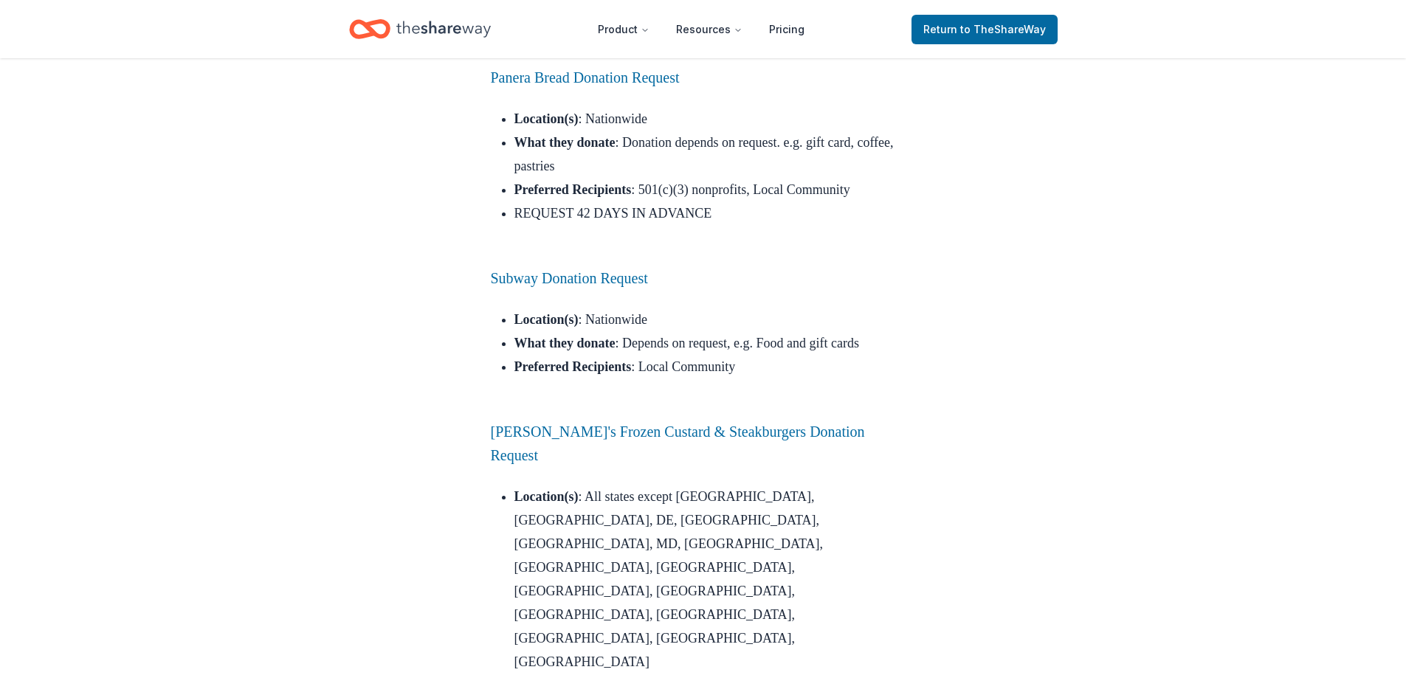
scroll to position [4945, 0]
drag, startPoint x: 460, startPoint y: 383, endPoint x: 883, endPoint y: 386, distance: 422.9
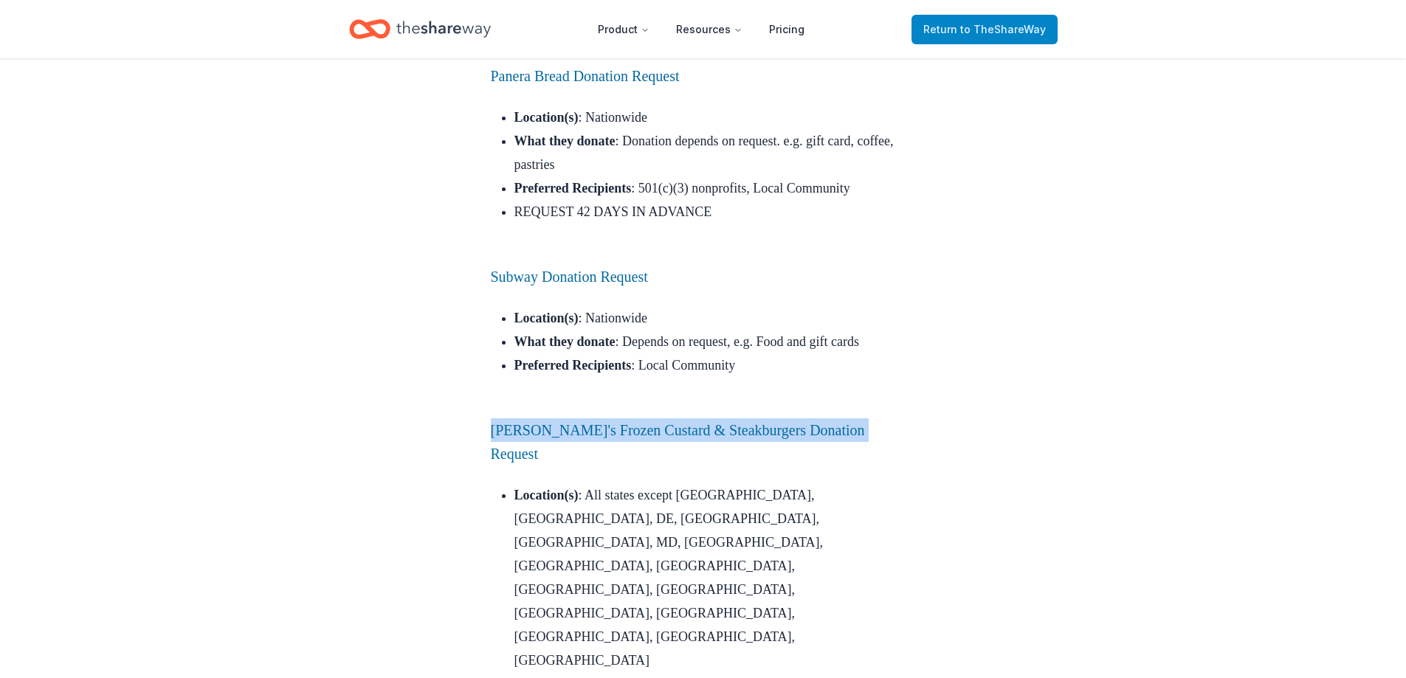
copy link "Freddy's Frozen Custard & Steakburgers Donation Request"
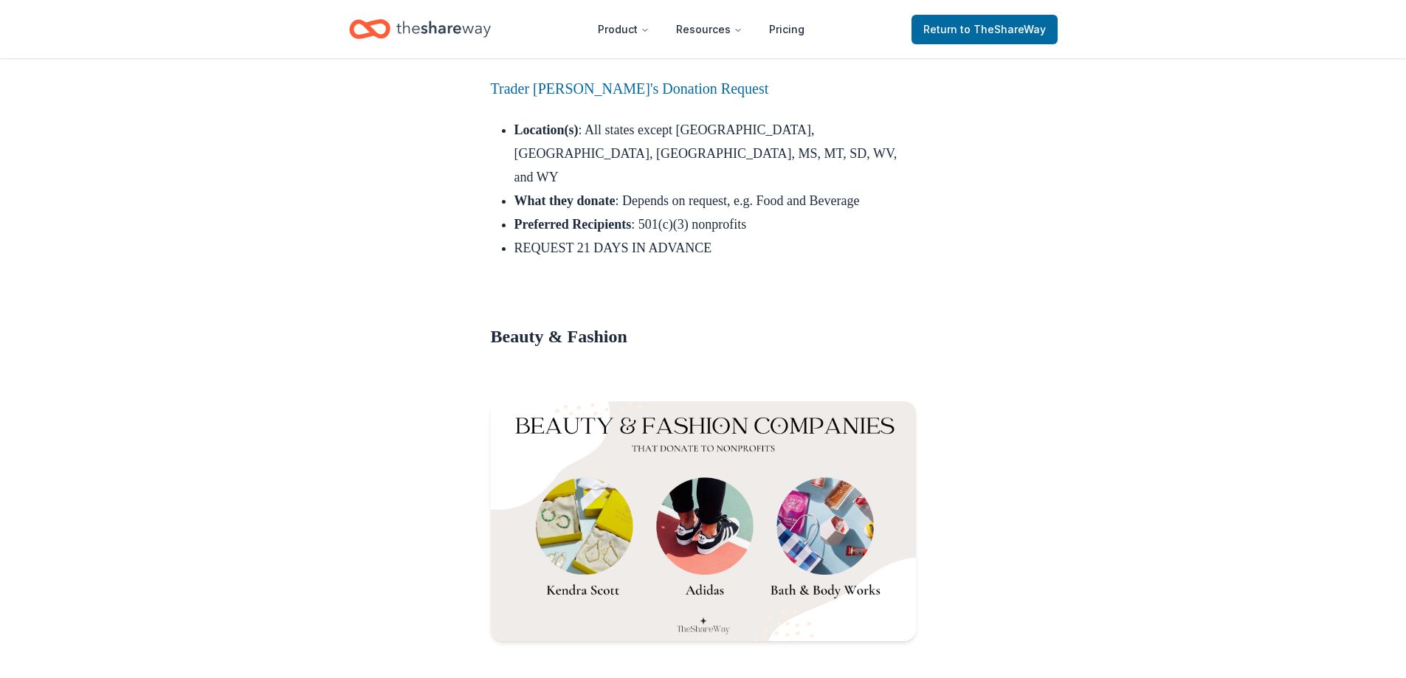
scroll to position [9374, 0]
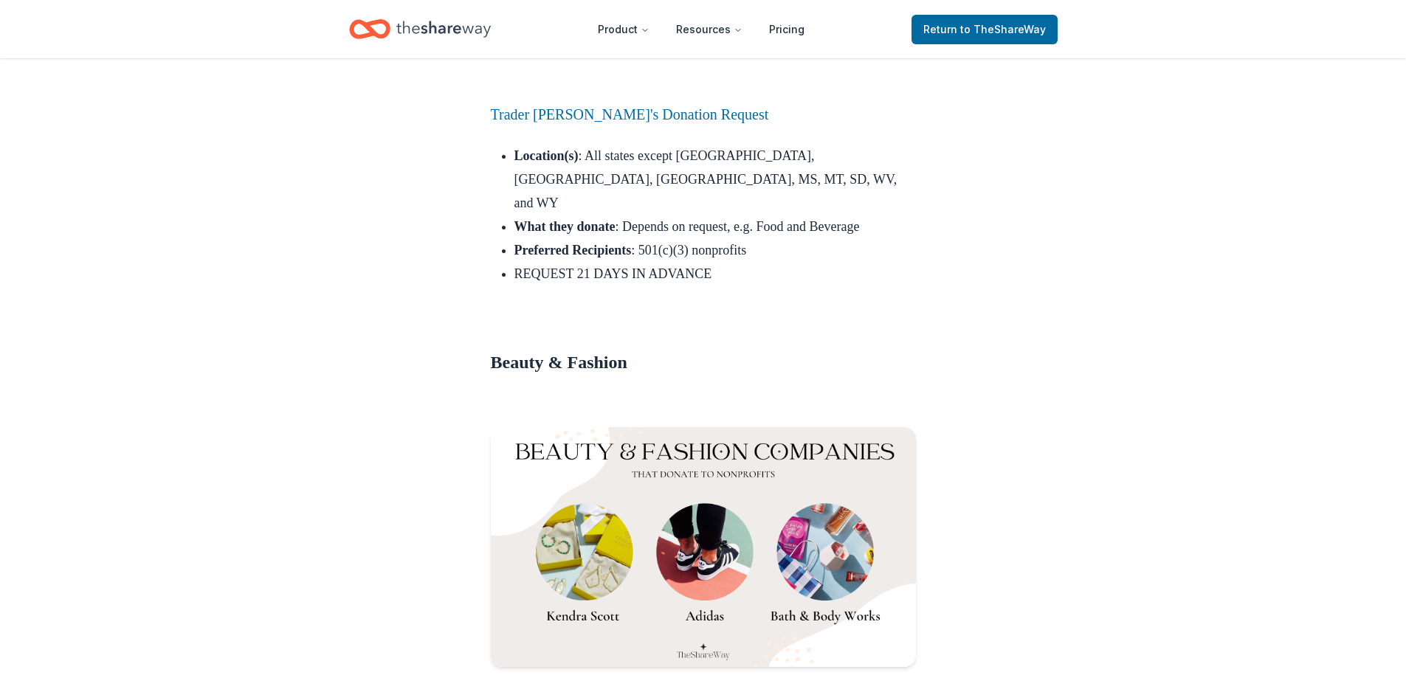
drag, startPoint x: 476, startPoint y: 237, endPoint x: 677, endPoint y: 240, distance: 200.8
click at [677, 240] on div "Tips & Tricks Feb 16, 2022 1000+ Companies with Online Donation Requests Discov…" at bounding box center [703, 404] width 472 height 19441
copy link "doTERRA Donation Request"
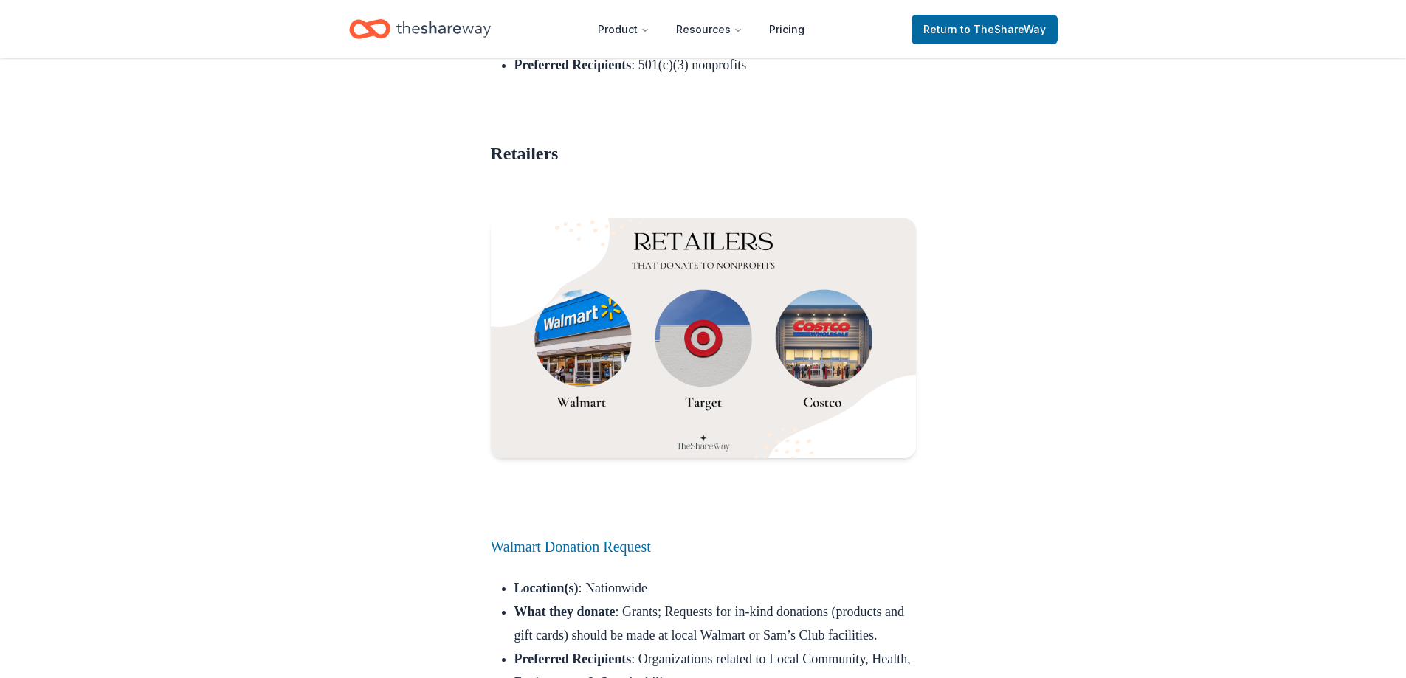
scroll to position [11957, 0]
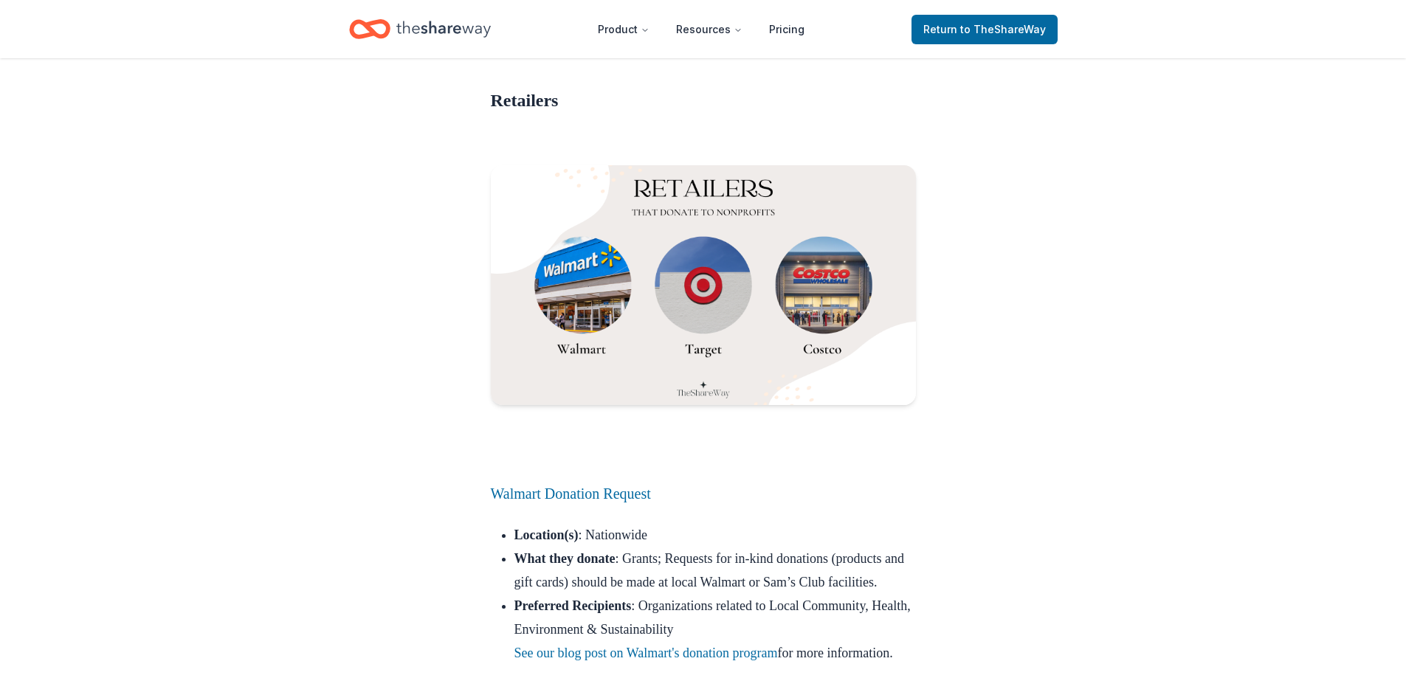
drag, startPoint x: 484, startPoint y: 162, endPoint x: 638, endPoint y: 165, distance: 154.3
copy link "CVS Donation Request"
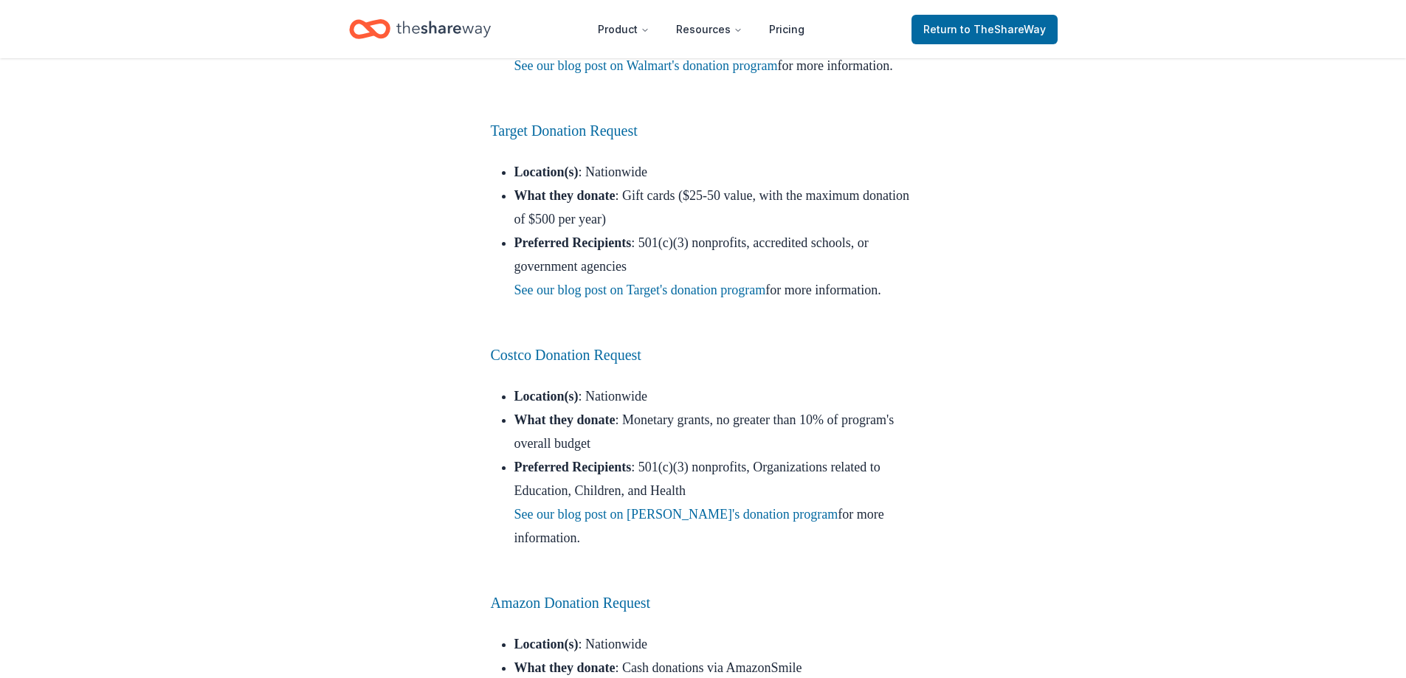
scroll to position [12621, 0]
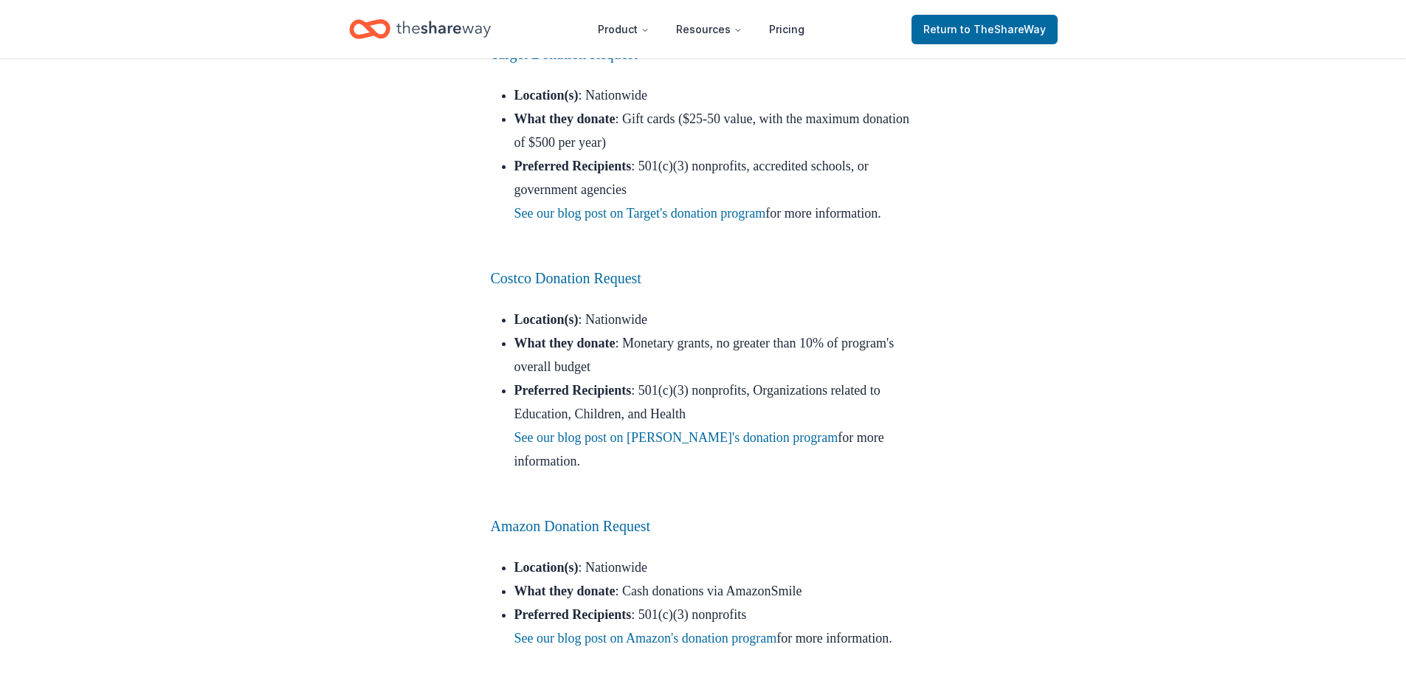
drag, startPoint x: 465, startPoint y: 257, endPoint x: 677, endPoint y: 255, distance: 211.8
copy link "Knit Picks Donation Request"
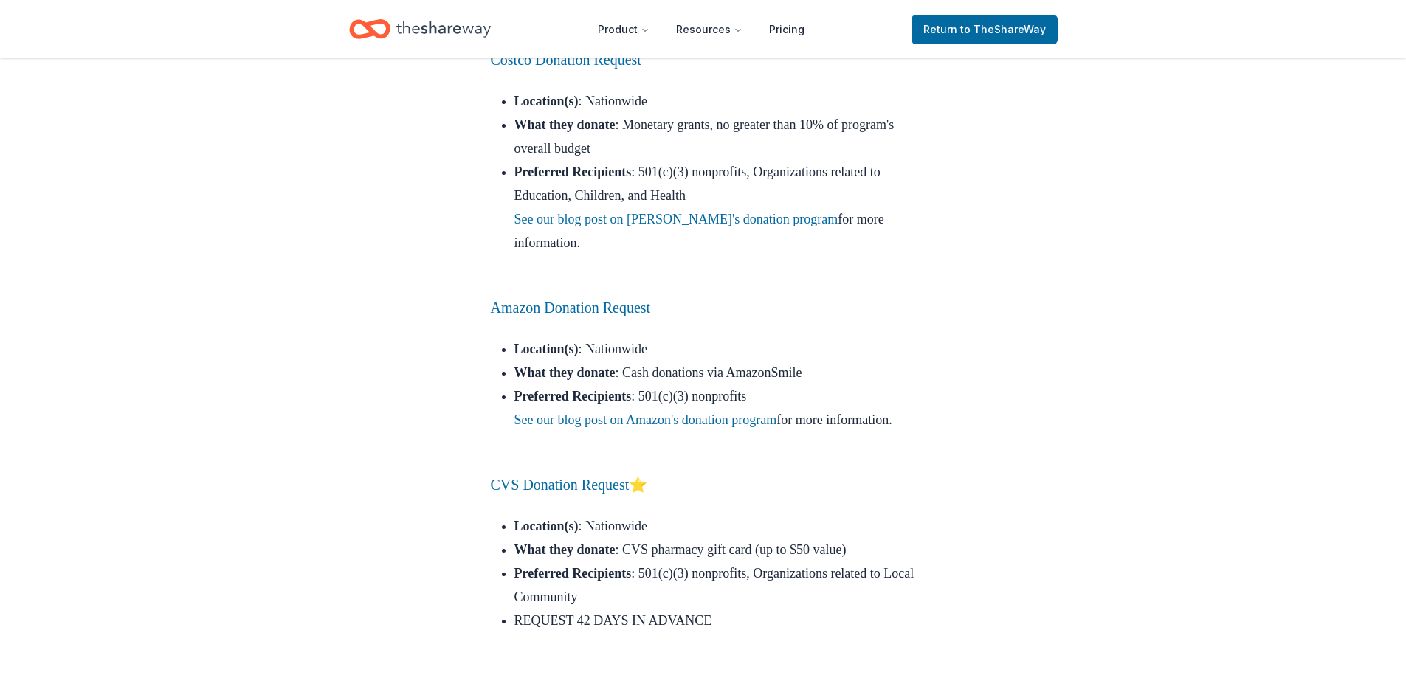
scroll to position [12843, 0]
drag, startPoint x: 472, startPoint y: 234, endPoint x: 707, endPoint y: 238, distance: 234.8
copy link "The BroBasket Donation Request"
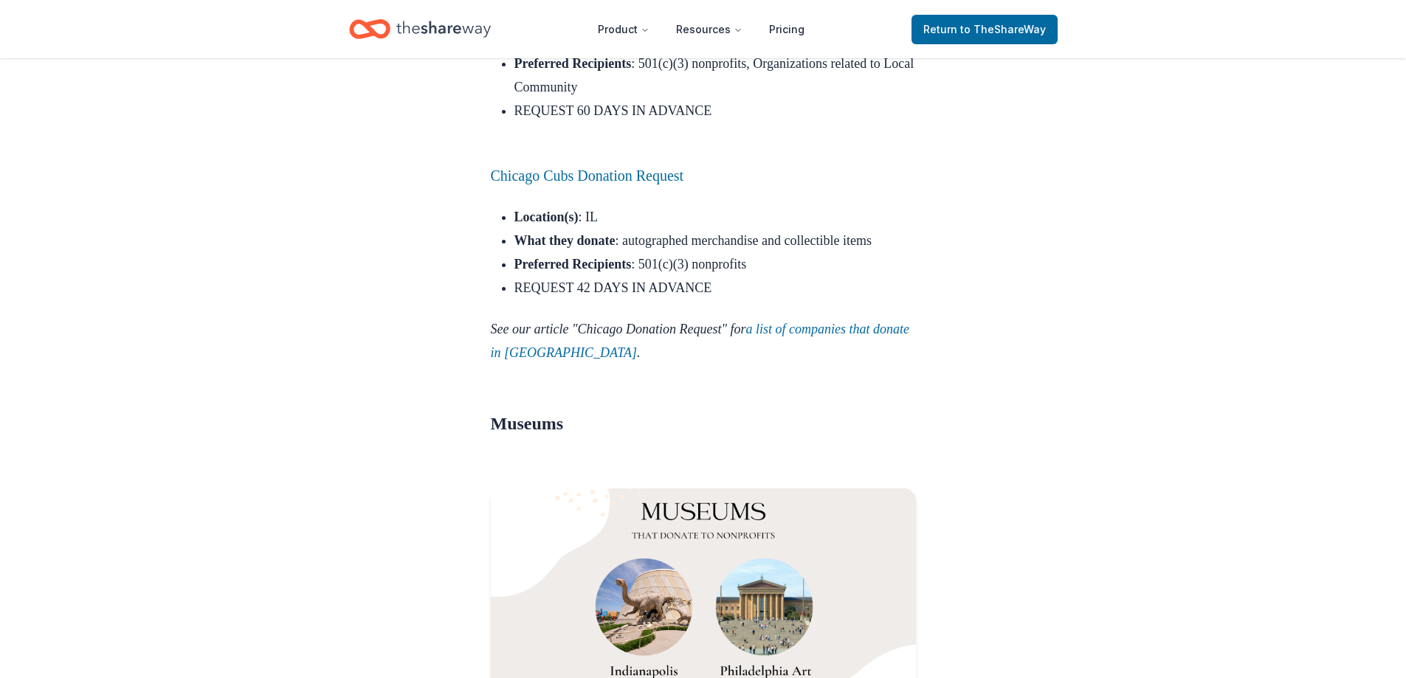
scroll to position [15989, 0]
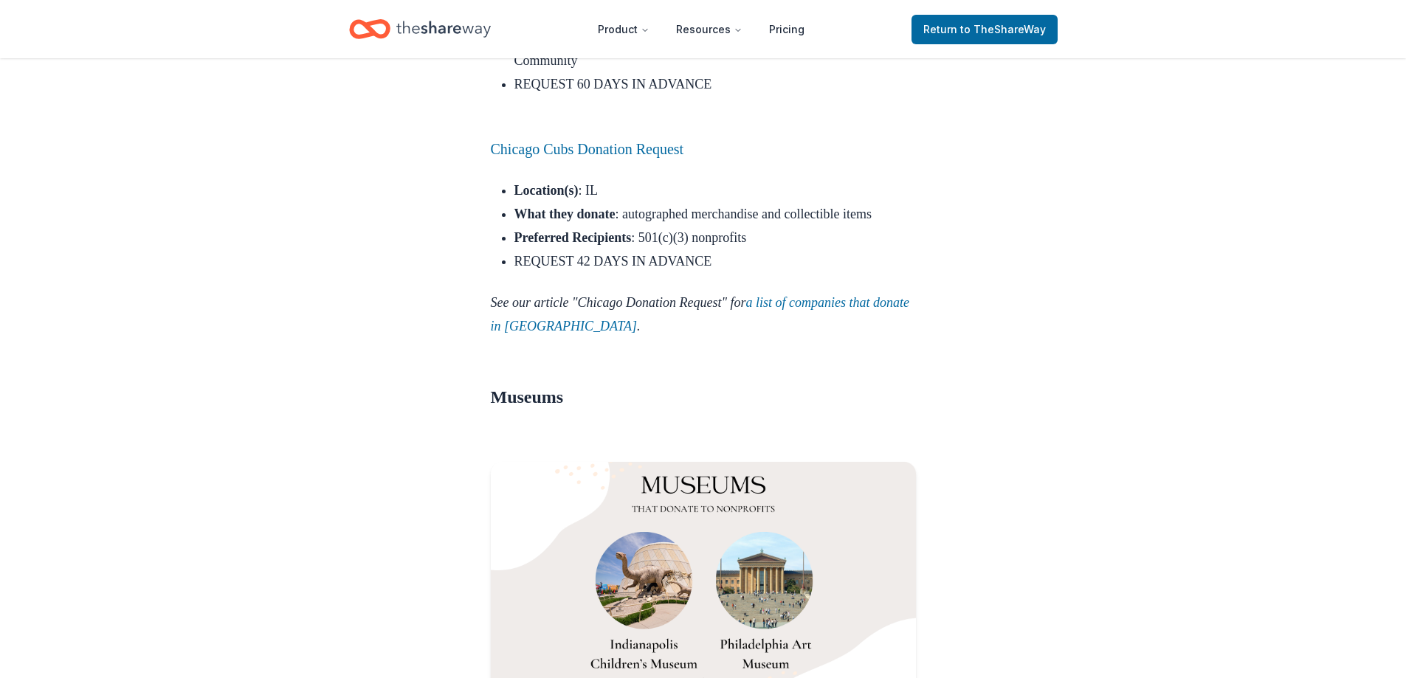
drag, startPoint x: 471, startPoint y: 354, endPoint x: 663, endPoint y: 362, distance: 192.0
copy link "Topgolf Donation Request"
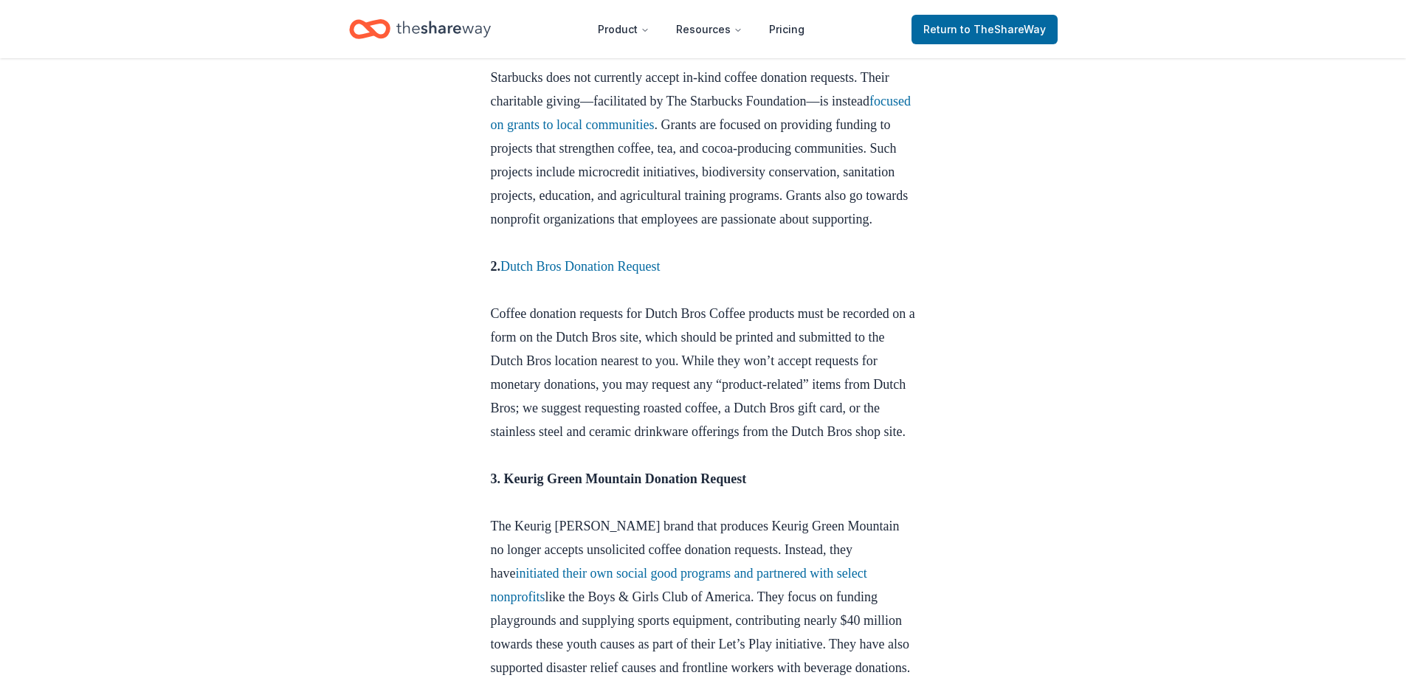
scroll to position [886, 0]
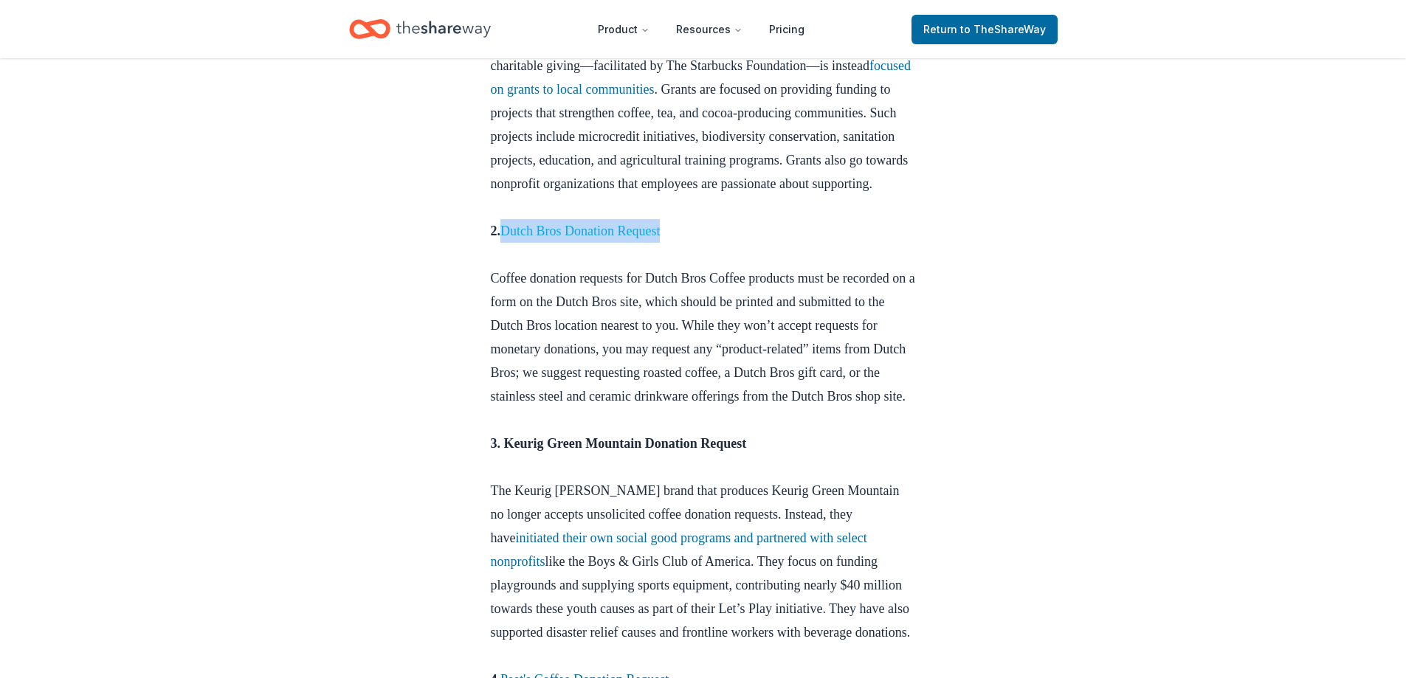
drag, startPoint x: 707, startPoint y: 255, endPoint x: 506, endPoint y: 258, distance: 200.8
click at [506, 258] on p "2. Dutch Bros Donation Request Coffee donation requests for Dutch Bros Coffee p…" at bounding box center [703, 325] width 425 height 213
copy link "Dutch Bros Donation Request"
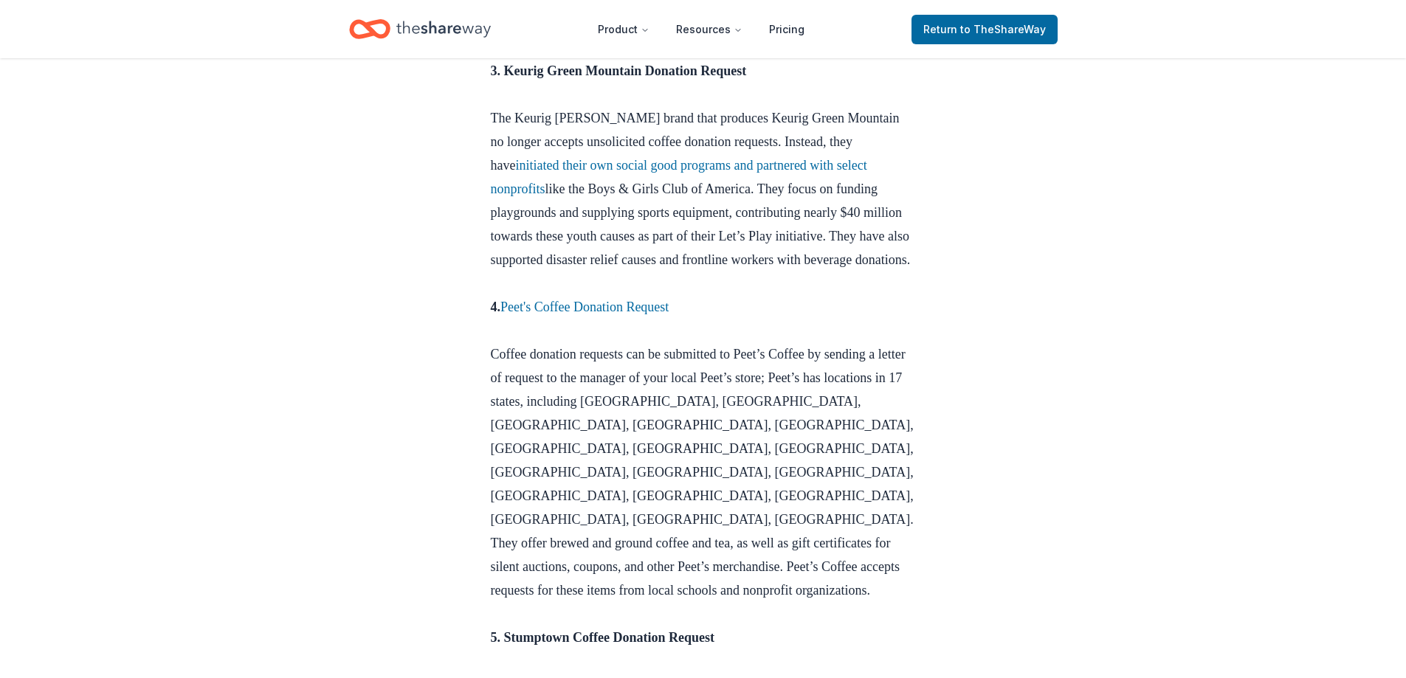
scroll to position [1329, 0]
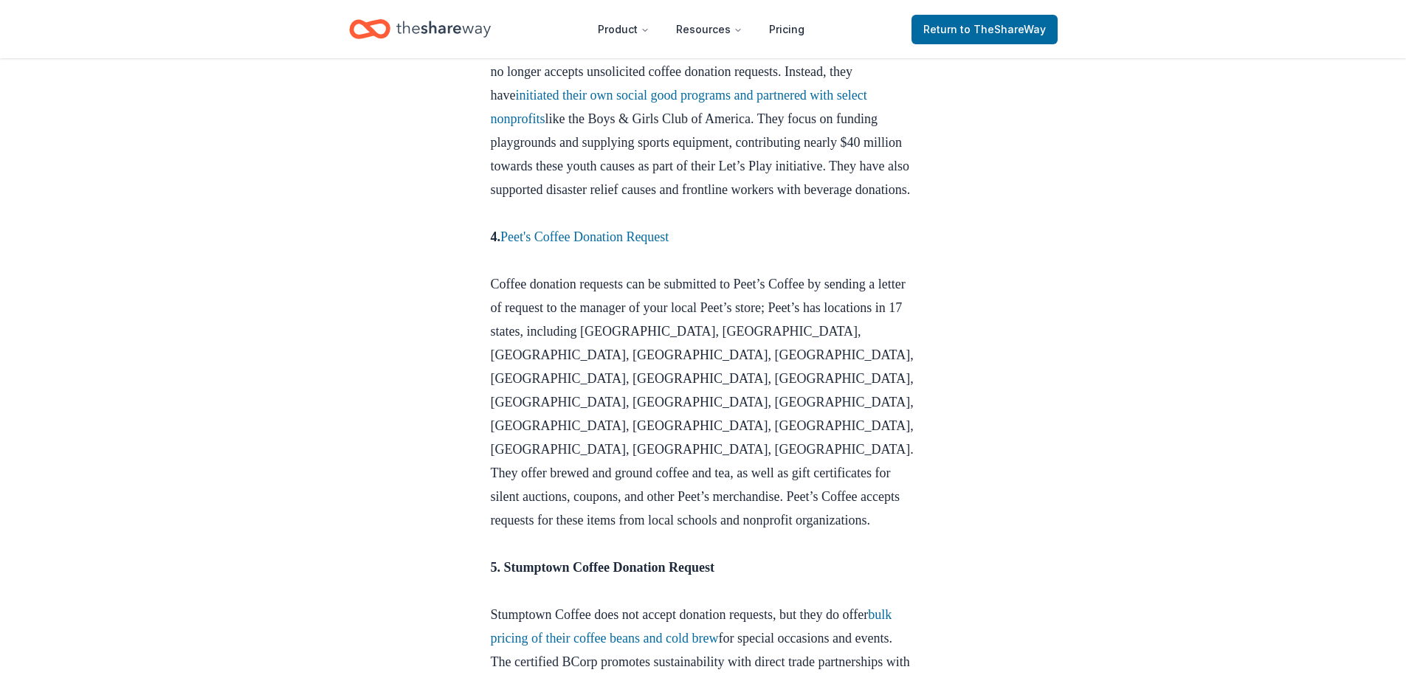
drag, startPoint x: 714, startPoint y: 314, endPoint x: 801, endPoint y: 314, distance: 86.4
click at [801, 314] on p "4. Peet's Coffee Donation Request Coffee donation requests can be submitted to …" at bounding box center [703, 390] width 425 height 331
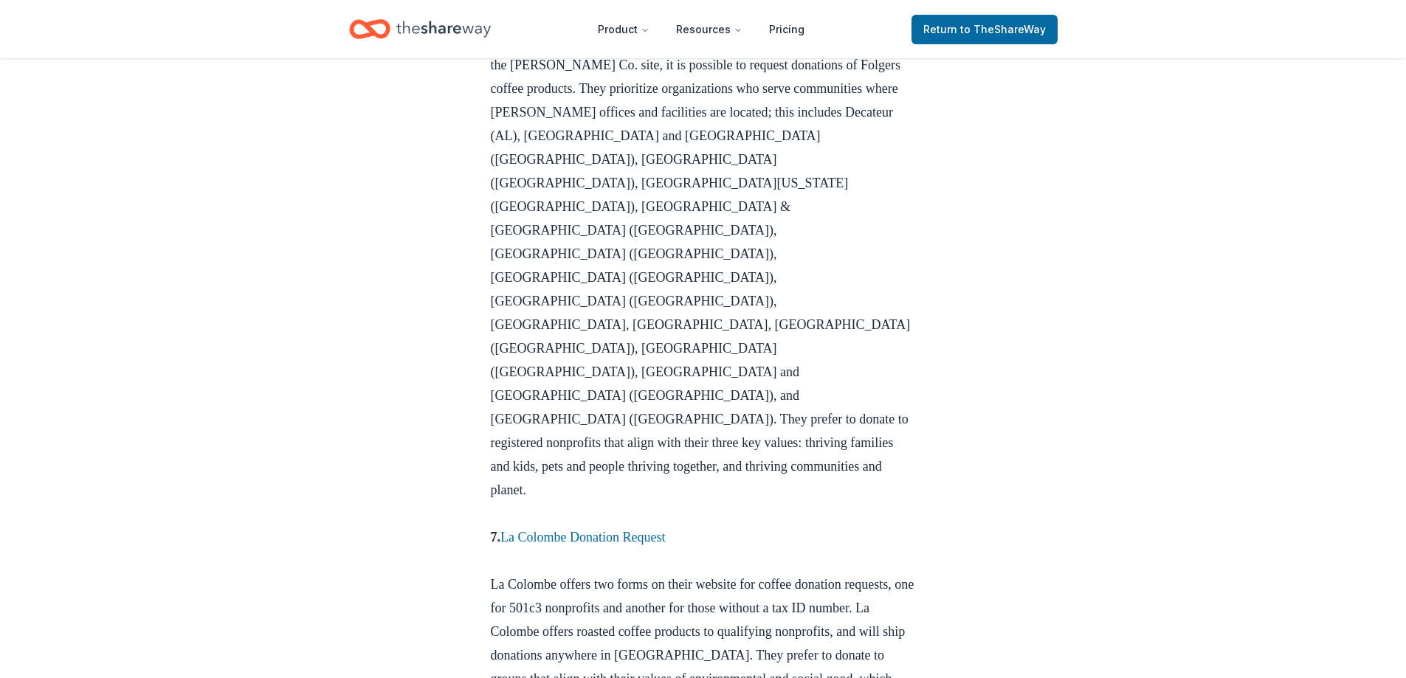
scroll to position [2140, 0]
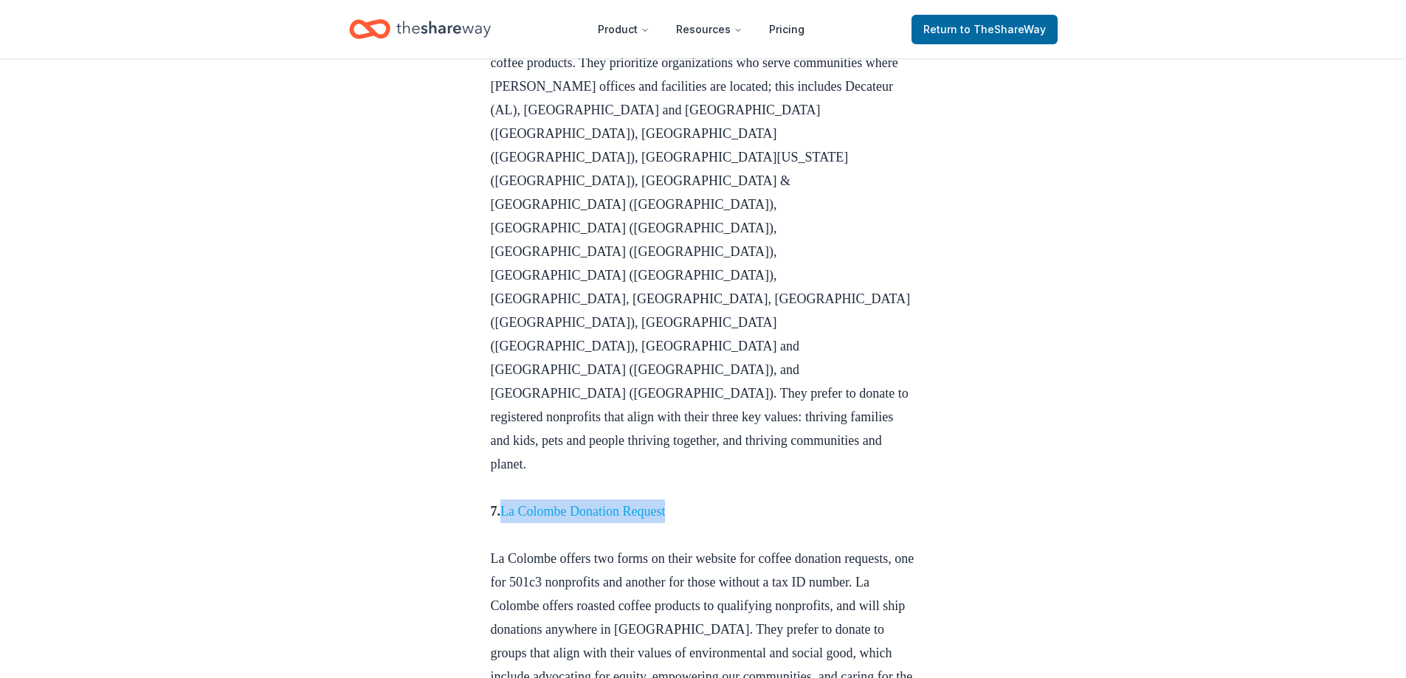
drag, startPoint x: 711, startPoint y: 275, endPoint x: 505, endPoint y: 279, distance: 206.0
click at [505, 500] on p "7. La Colombe Donation Request La Colombe offers two forms on their website for…" at bounding box center [703, 618] width 425 height 236
copy link "La Colombe Donation Request"
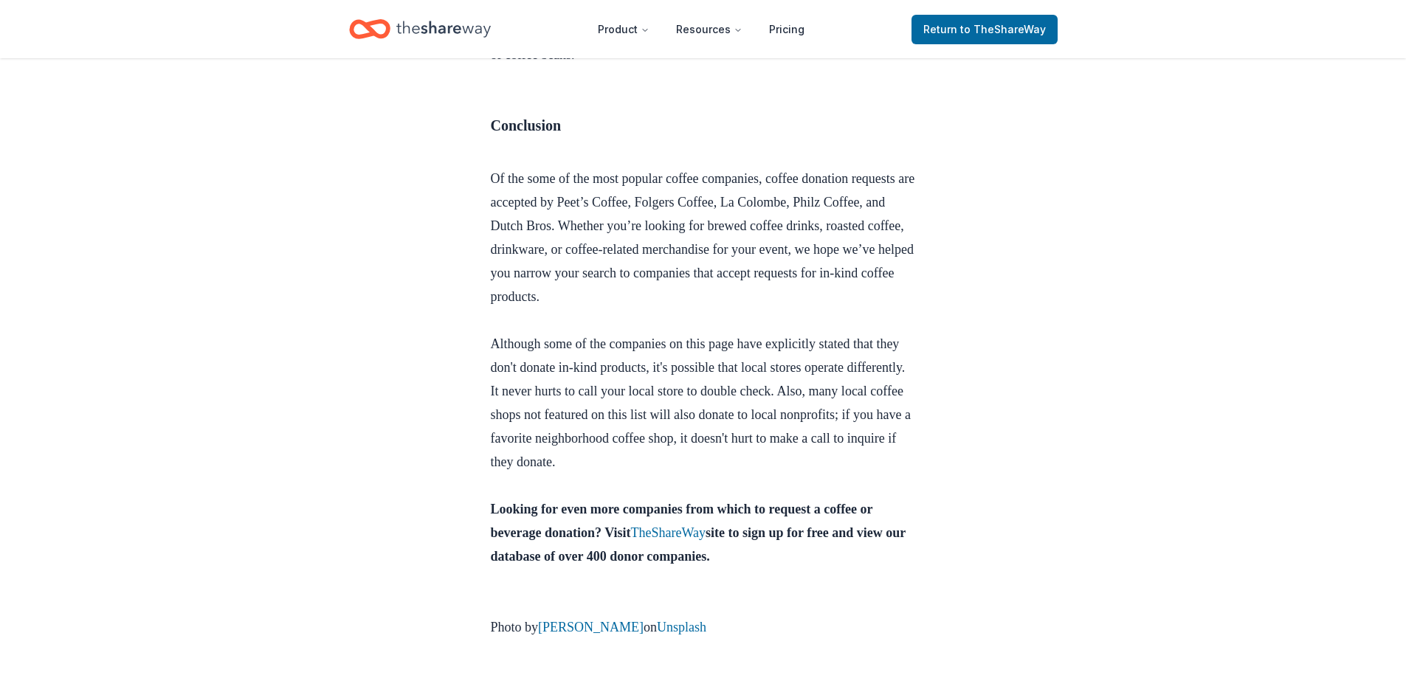
scroll to position [3314, 0]
